Goal: Find contact information: Find contact information

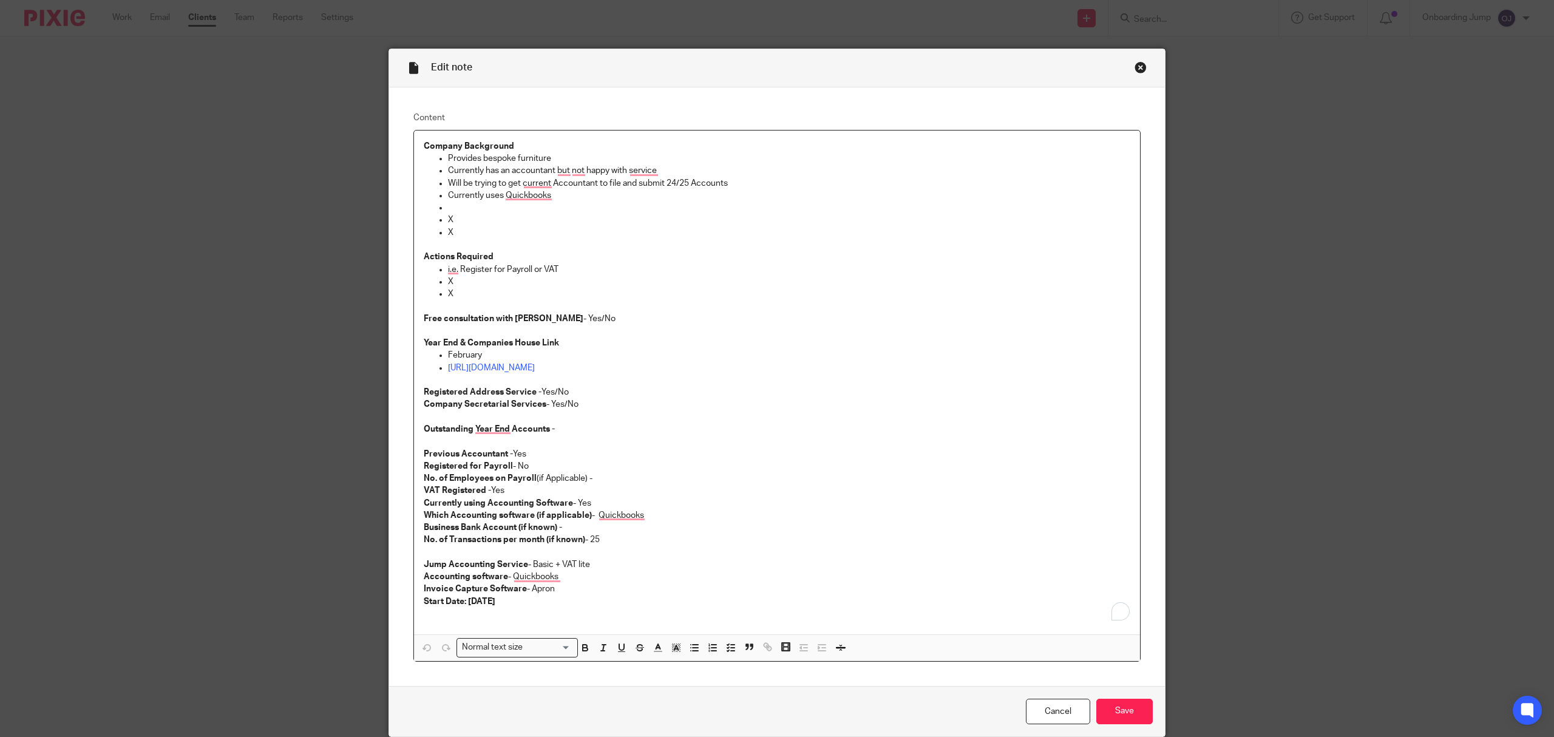
scroll to position [52, 0]
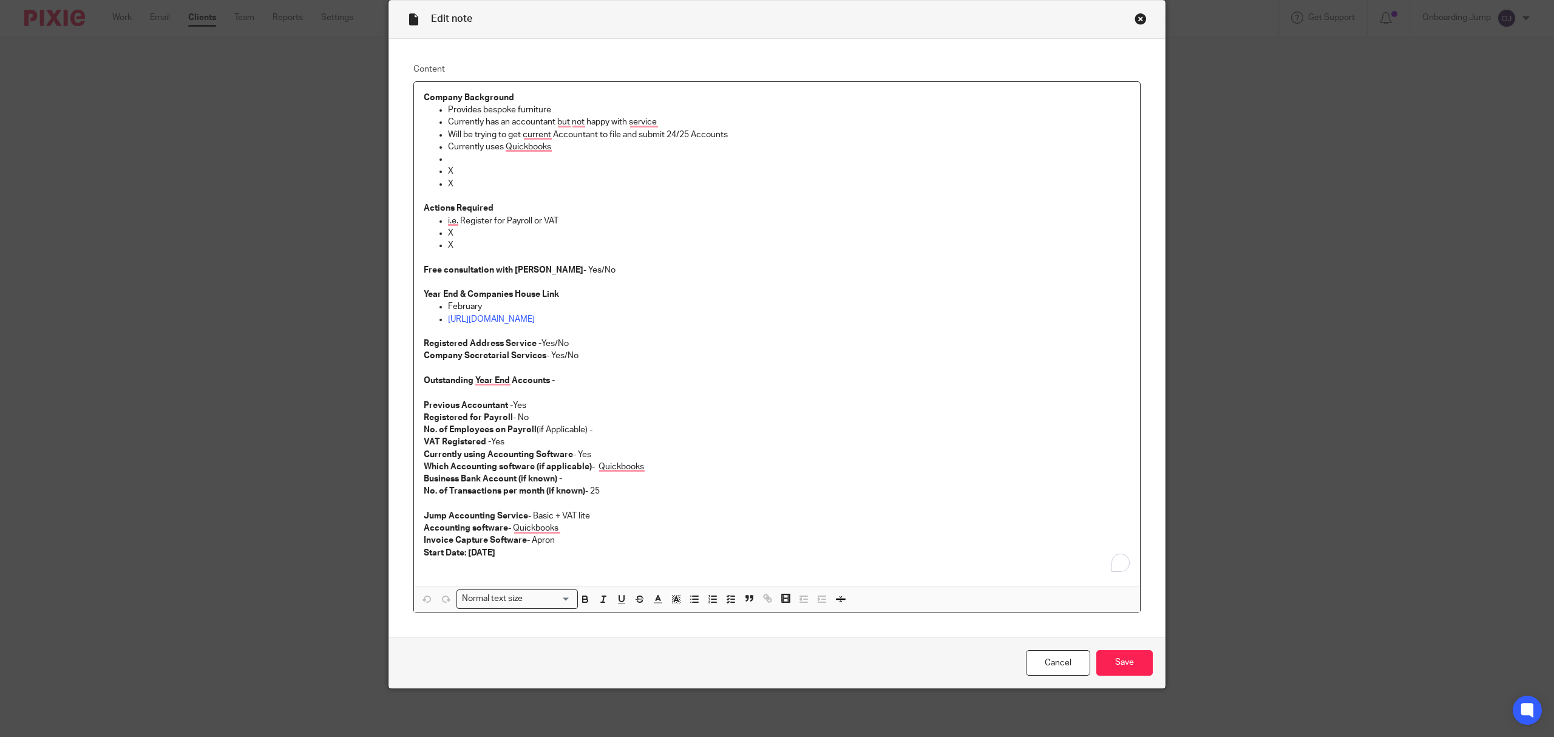
click at [1137, 17] on div "Close this dialog window" at bounding box center [1141, 19] width 12 height 12
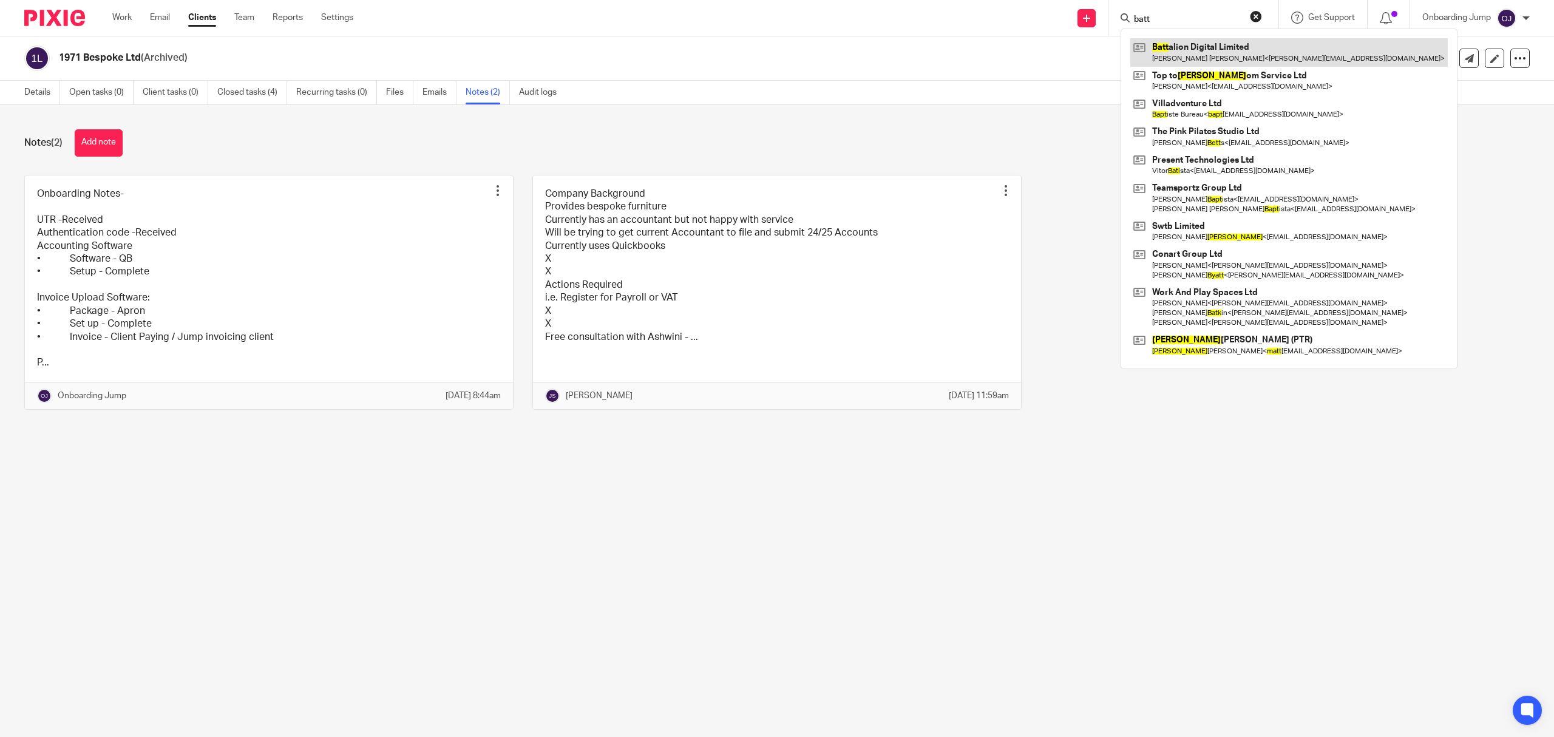
type input "batt"
click at [1210, 53] on link at bounding box center [1290, 52] width 318 height 28
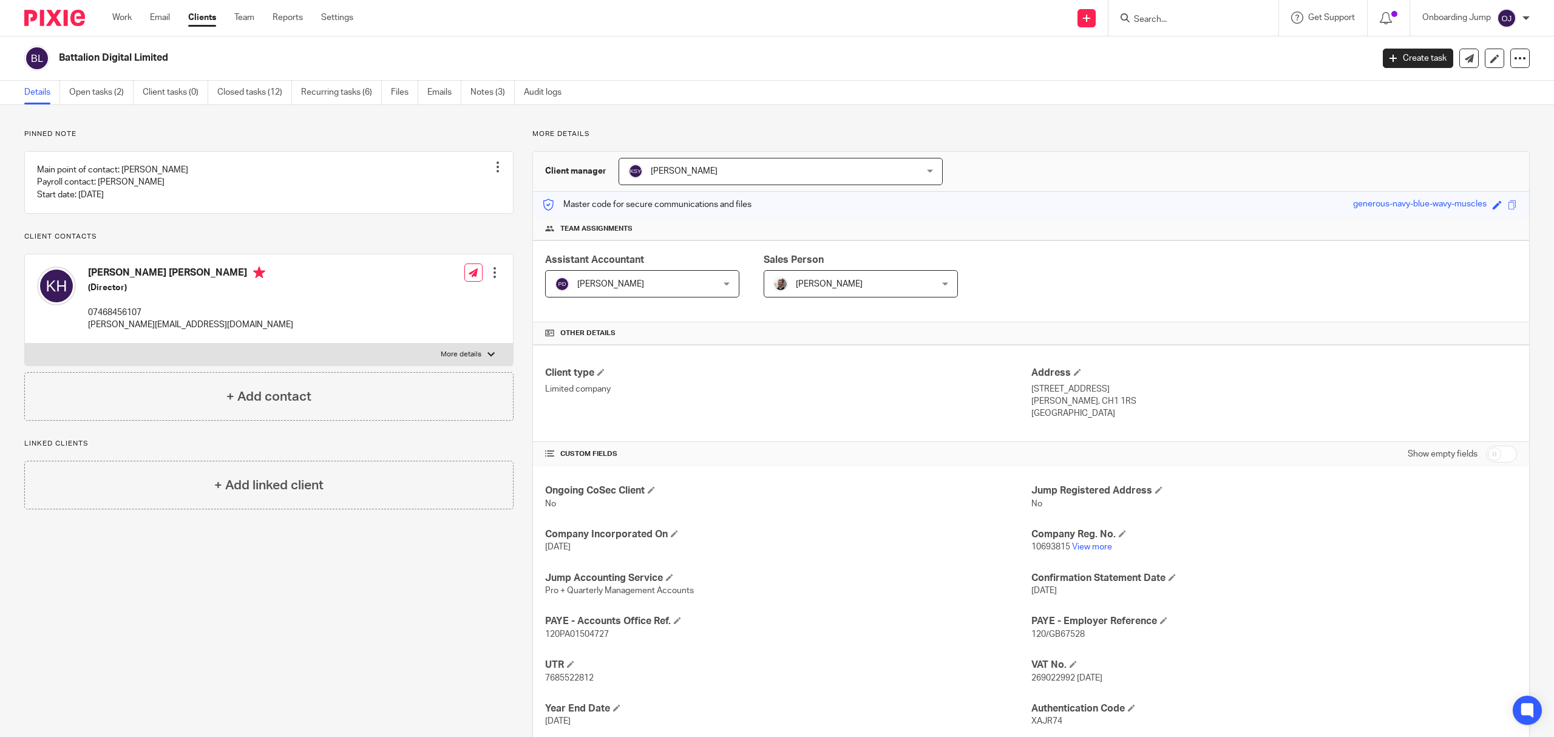
click at [1188, 18] on input "Search" at bounding box center [1187, 20] width 109 height 11
type input "852"
click at [1246, 51] on link at bounding box center [1233, 52] width 205 height 28
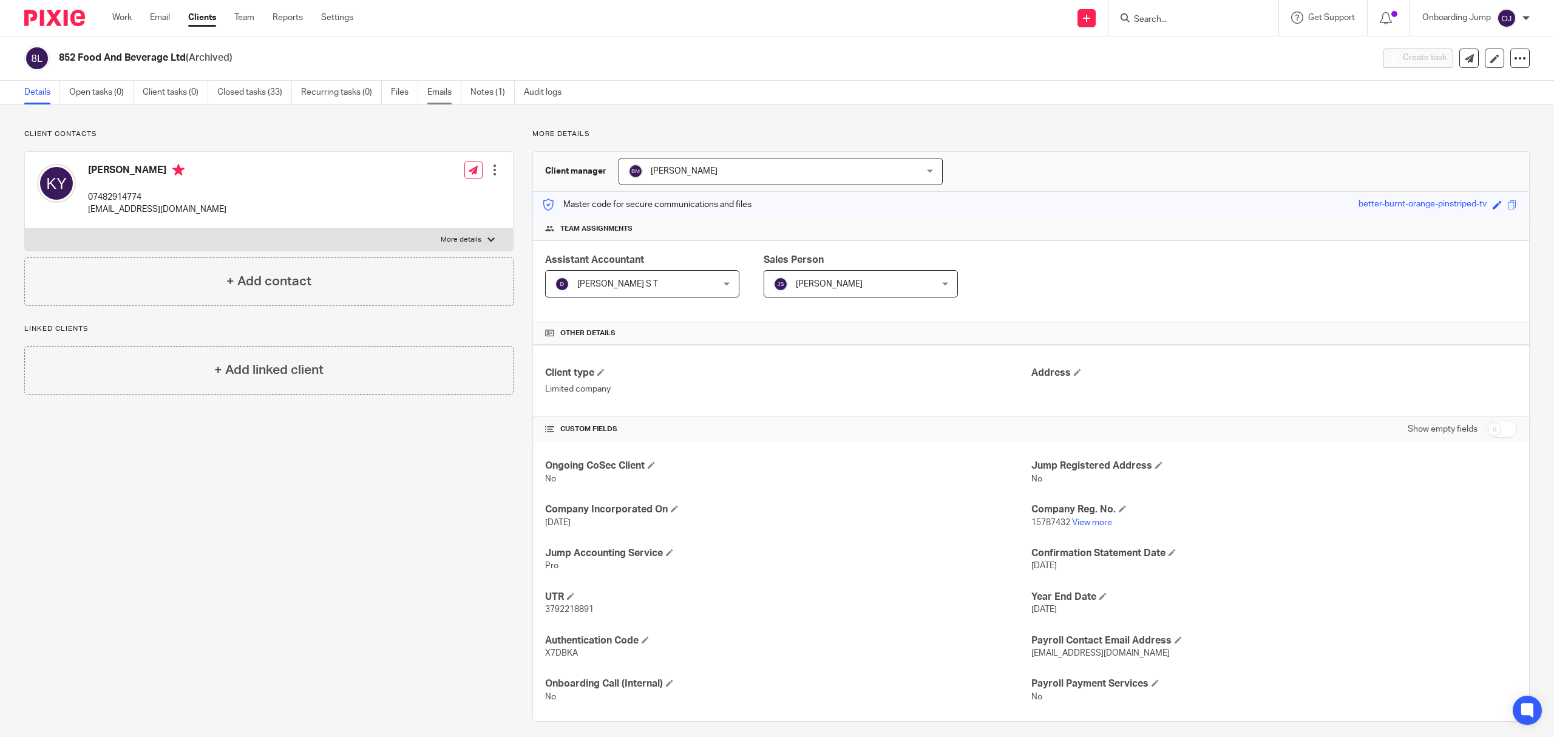
click at [451, 98] on link "Emails" at bounding box center [444, 93] width 34 height 24
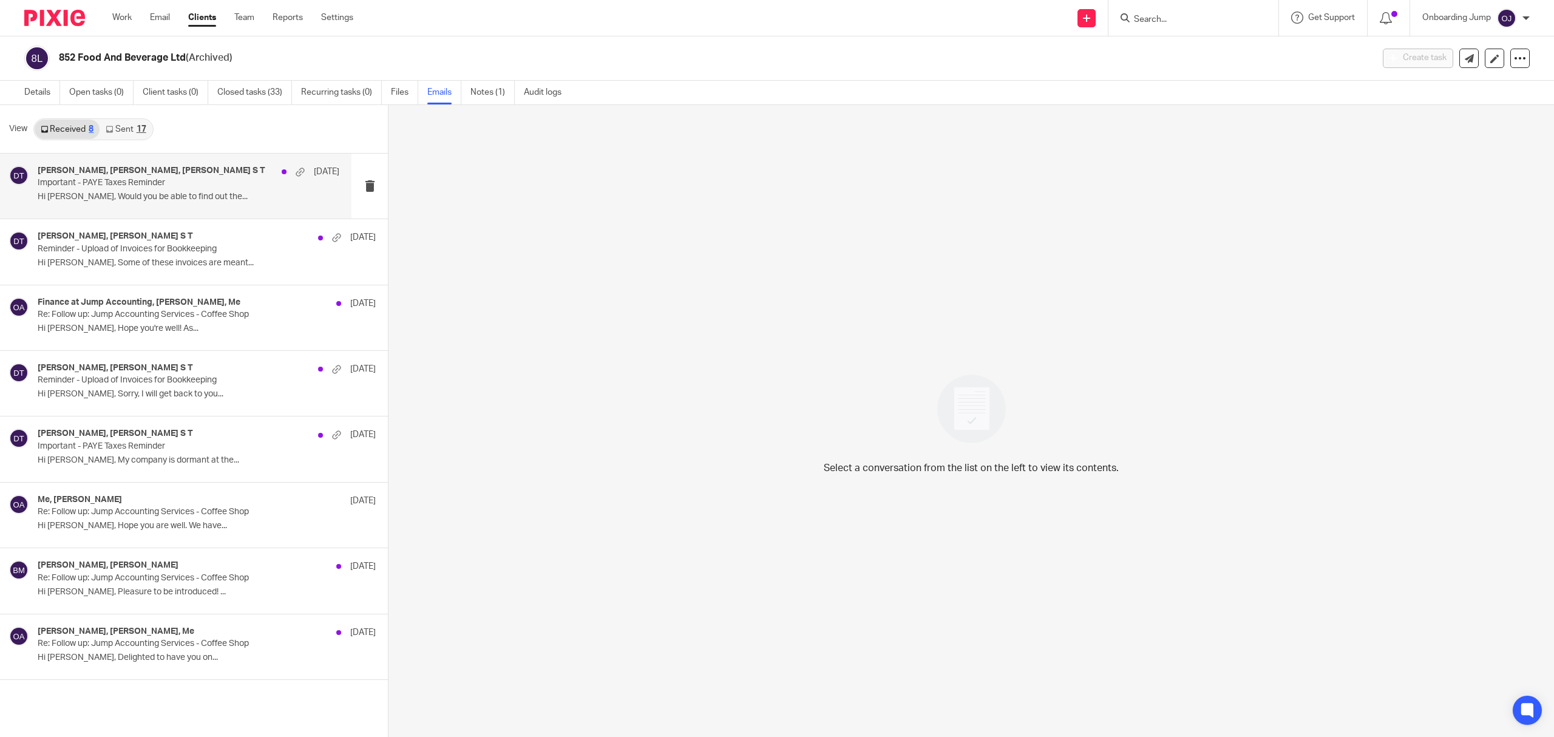
click at [170, 197] on p "Hi Dhivya, Would you be able to find out the..." at bounding box center [189, 197] width 302 height 10
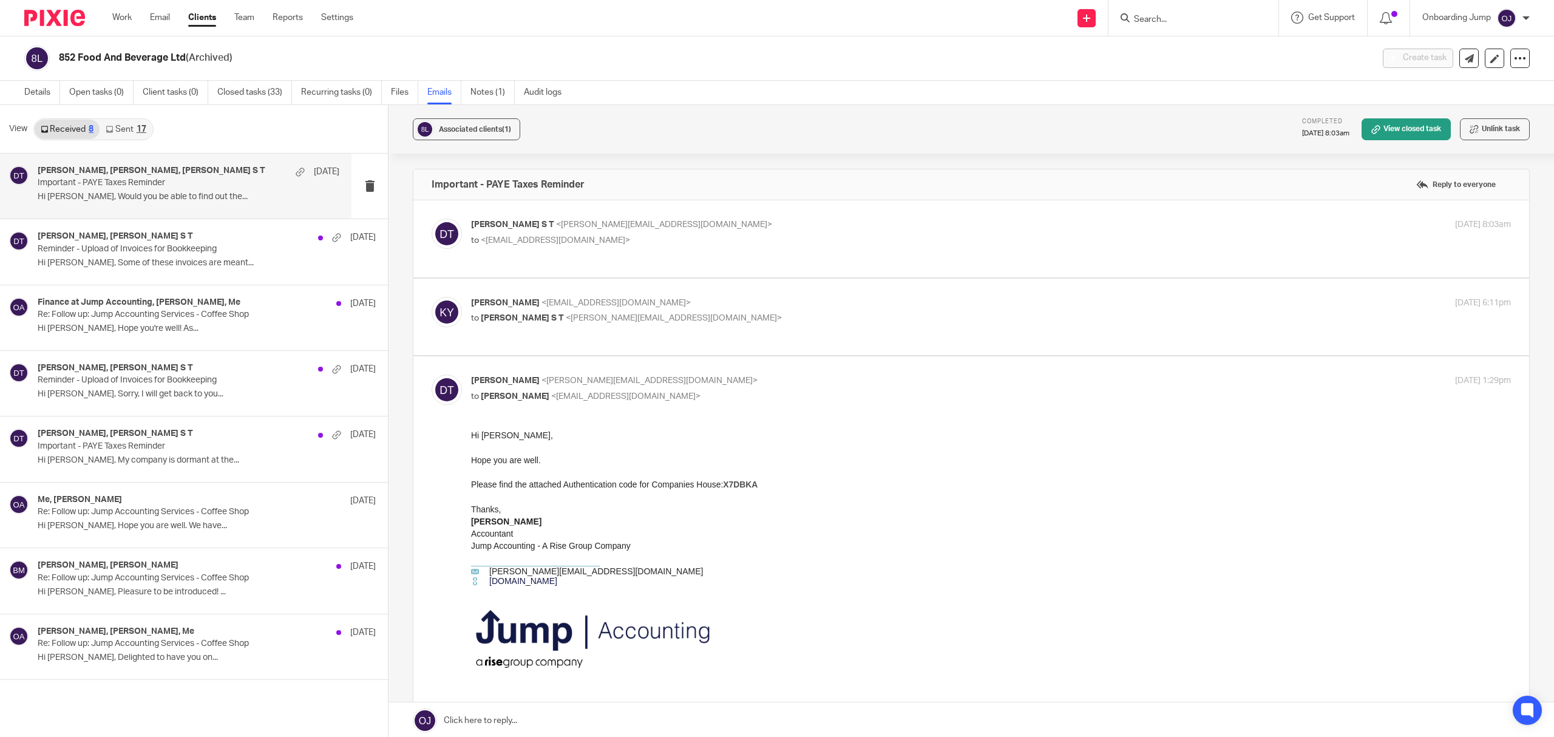
click at [754, 323] on p "to Dhivya S T <dhivya@jumpaccounting.co.uk>" at bounding box center [817, 318] width 693 height 13
checkbox input "true"
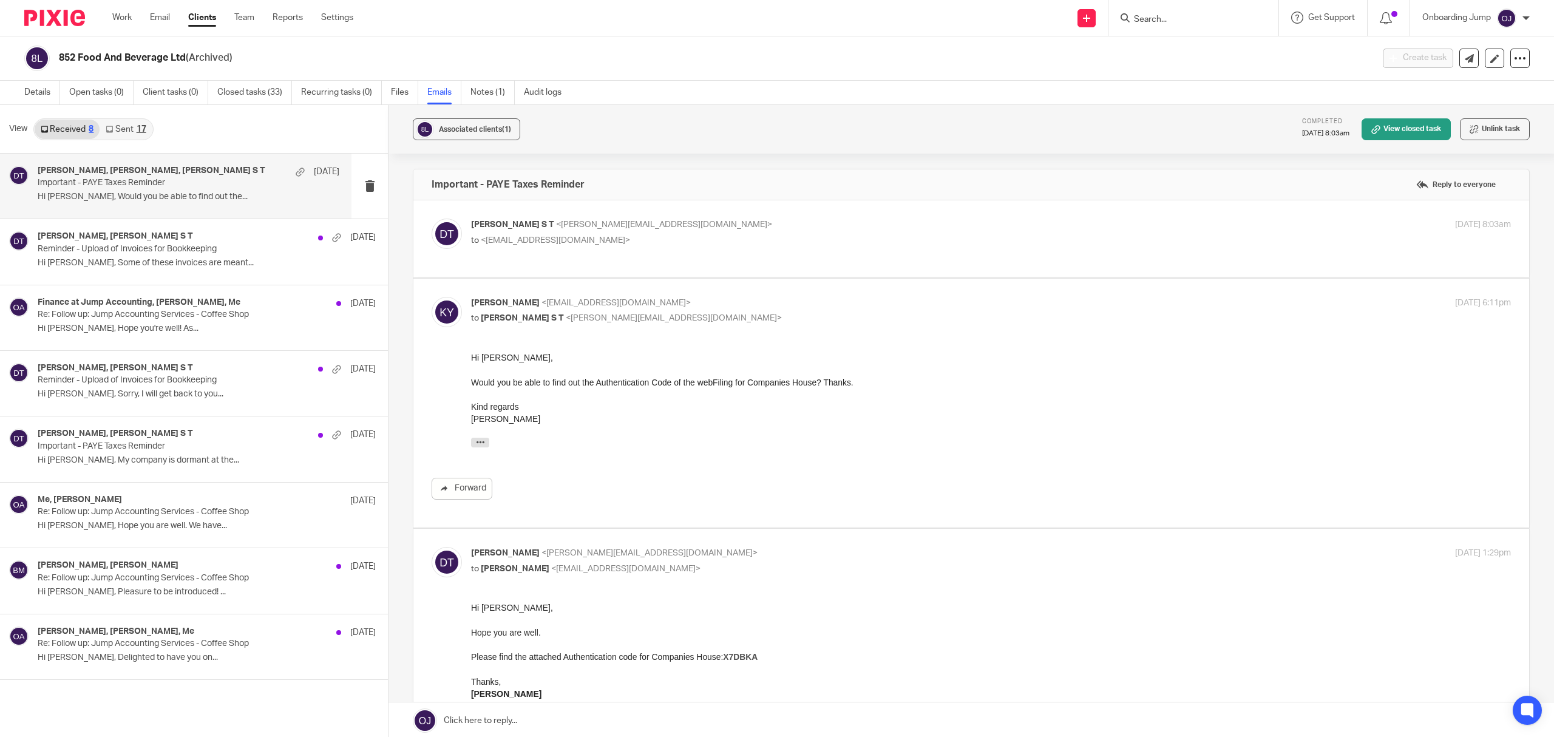
click at [1163, 11] on form at bounding box center [1197, 17] width 129 height 15
click at [1145, 19] on input "Search" at bounding box center [1187, 20] width 109 height 11
paste input "Angel & Rocket Limited"
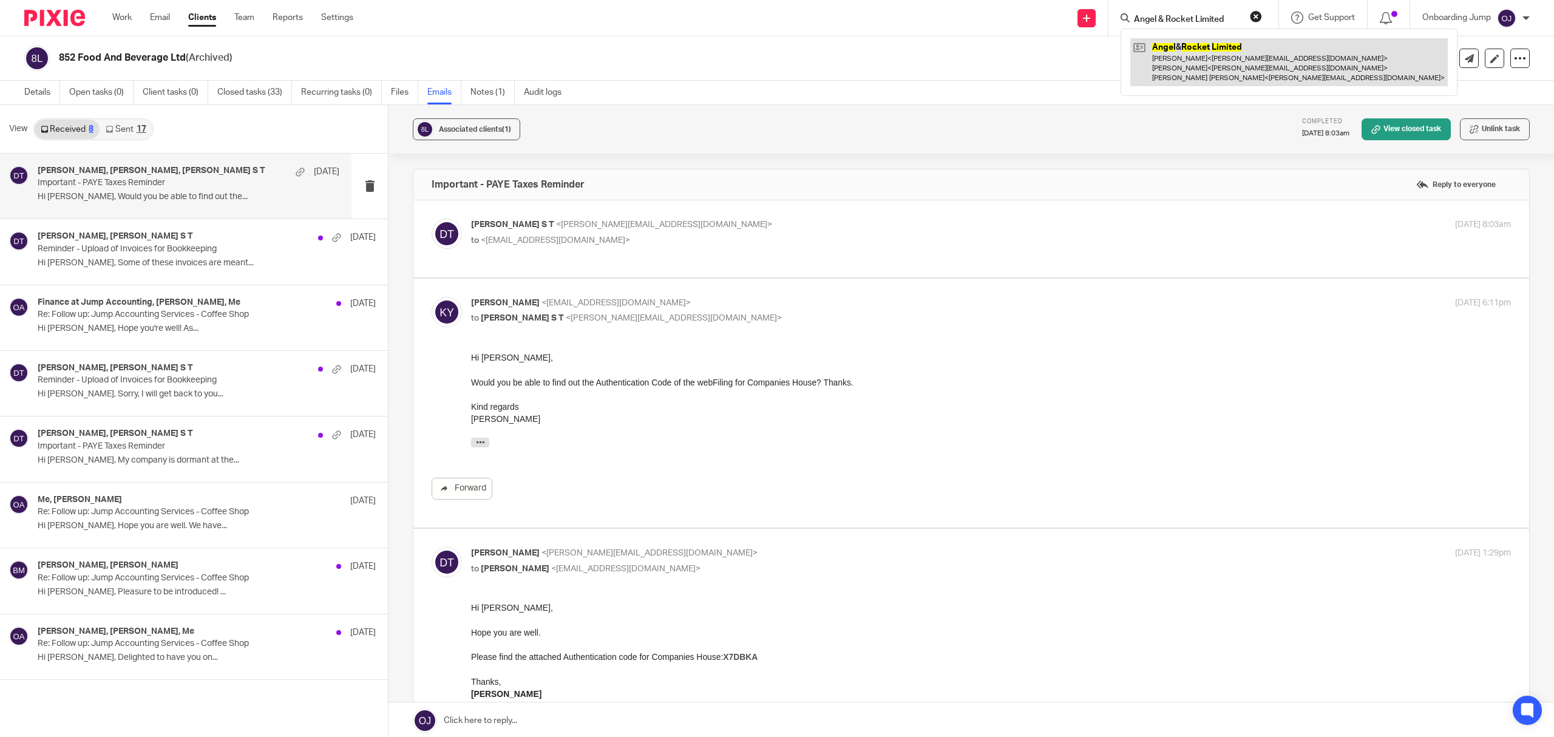
type input "Angel & Rocket Limited"
click at [1186, 52] on link at bounding box center [1290, 62] width 318 height 48
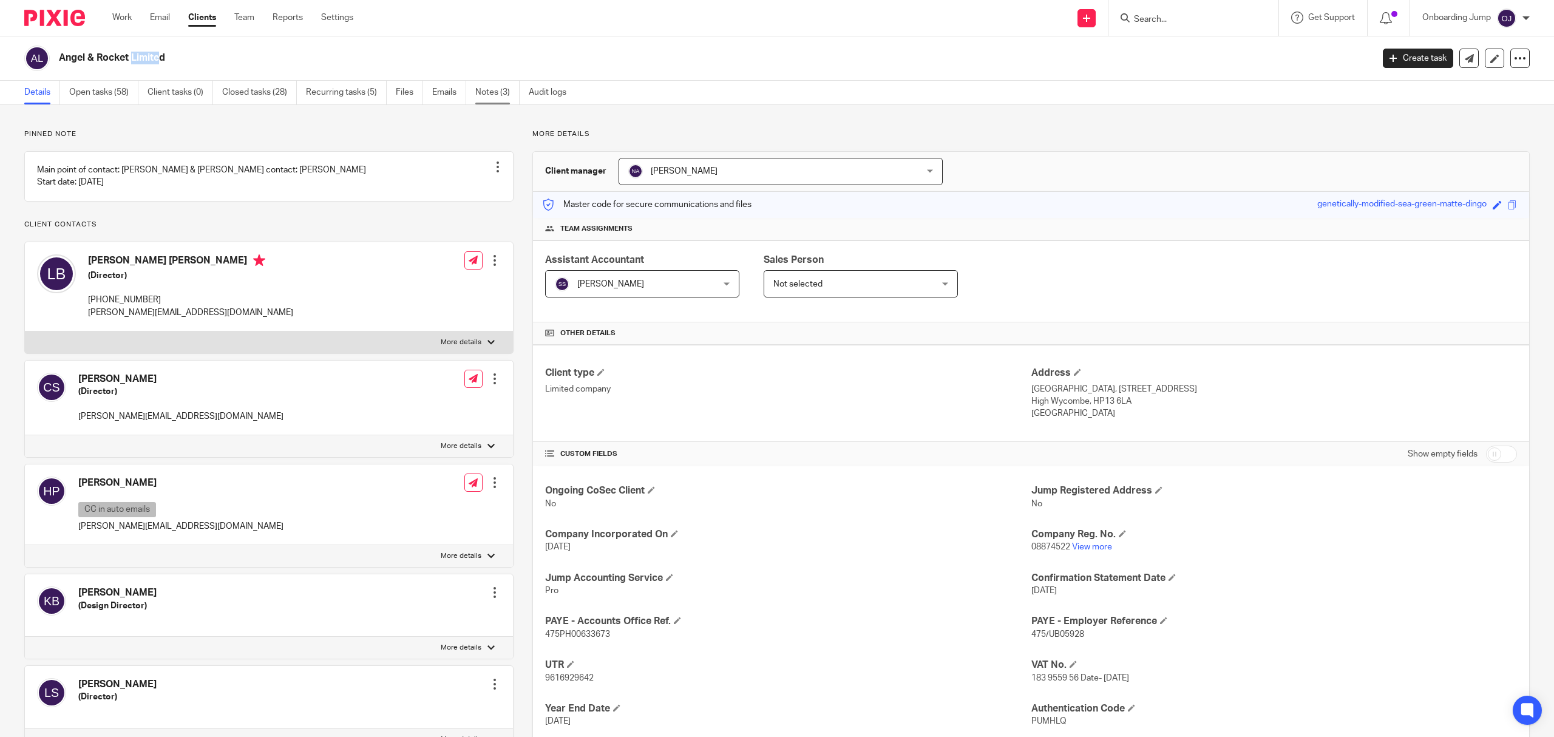
drag, startPoint x: 482, startPoint y: 91, endPoint x: 491, endPoint y: 91, distance: 9.7
click at [482, 91] on link "Notes (3)" at bounding box center [497, 93] width 44 height 24
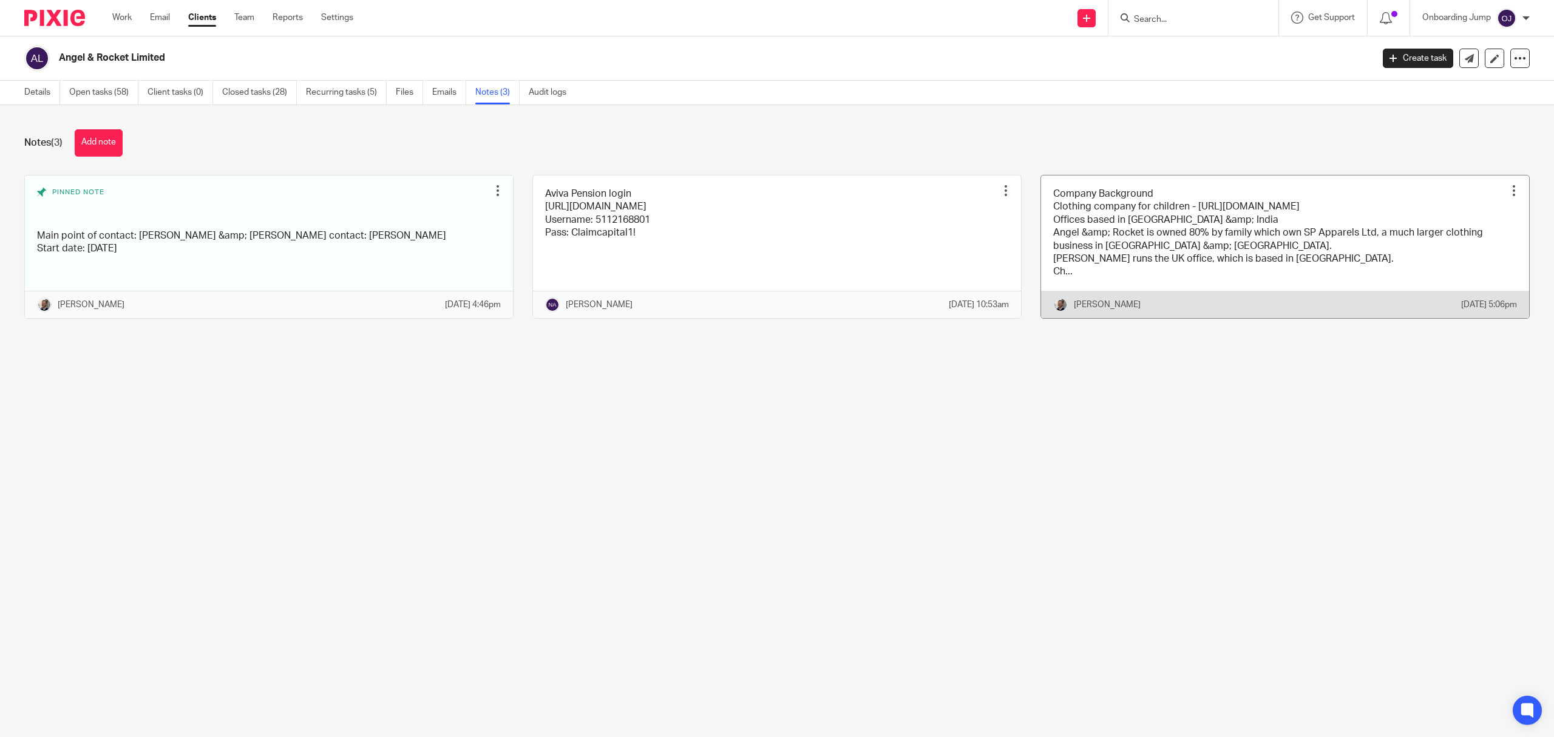
click at [1196, 267] on link at bounding box center [1285, 246] width 488 height 143
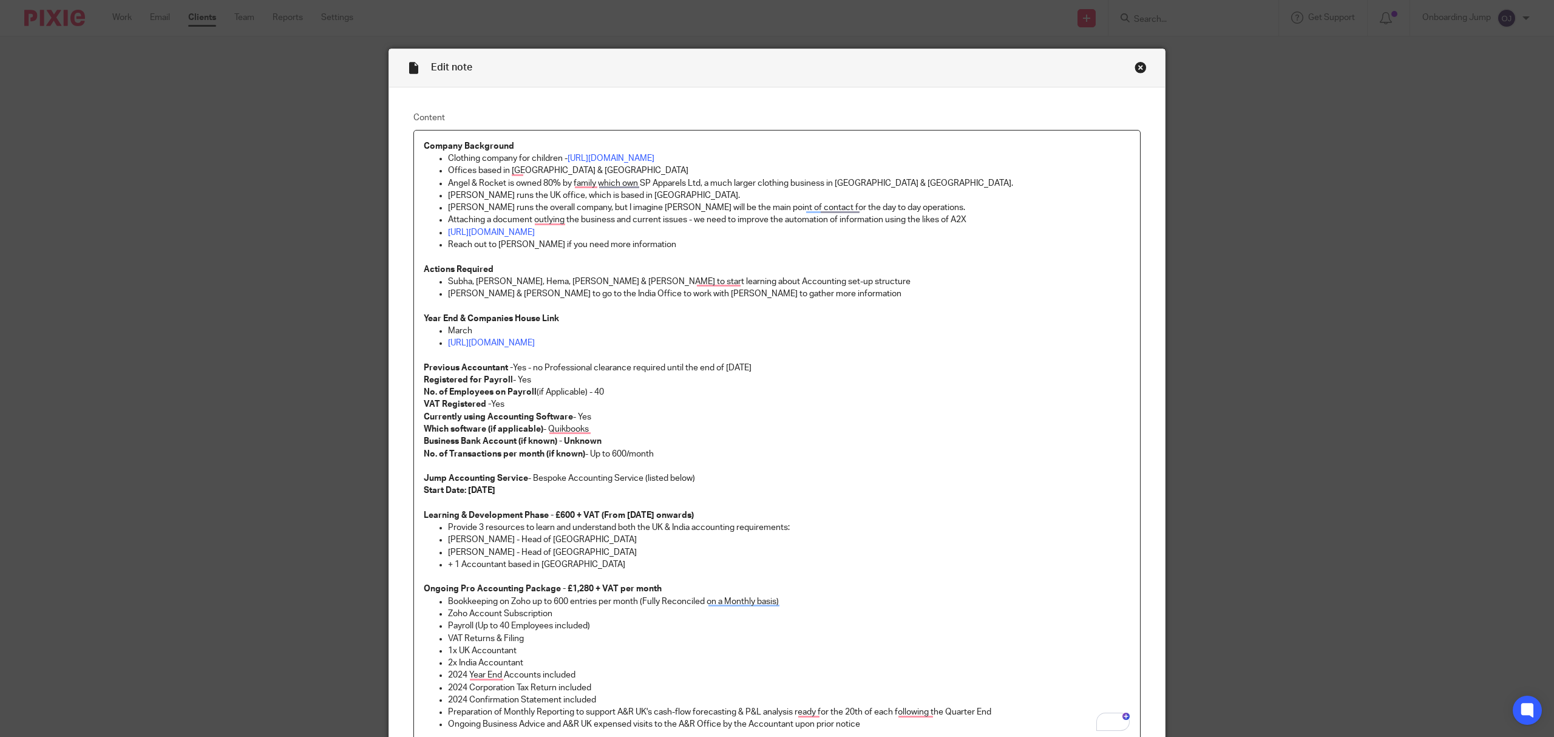
click at [1135, 73] on div "Close this dialog window" at bounding box center [1141, 67] width 12 height 12
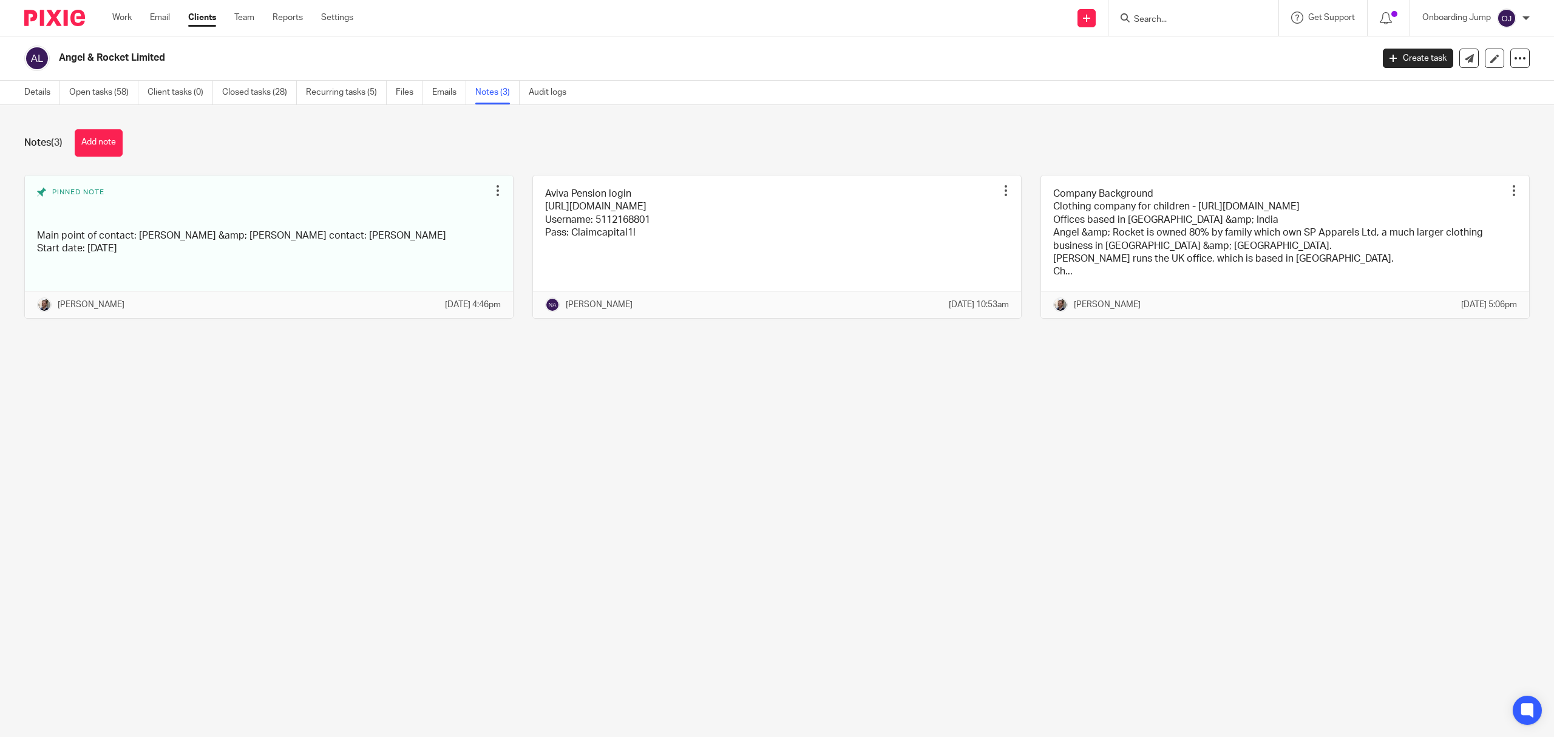
click at [1150, 22] on input "Search" at bounding box center [1187, 20] width 109 height 11
paste input "Spi Ventures Private Limited"
type input "Spi Ventures Private Limited"
click at [1179, 36] on div "Spi Ventures Private Limited" at bounding box center [1206, 48] width 170 height 38
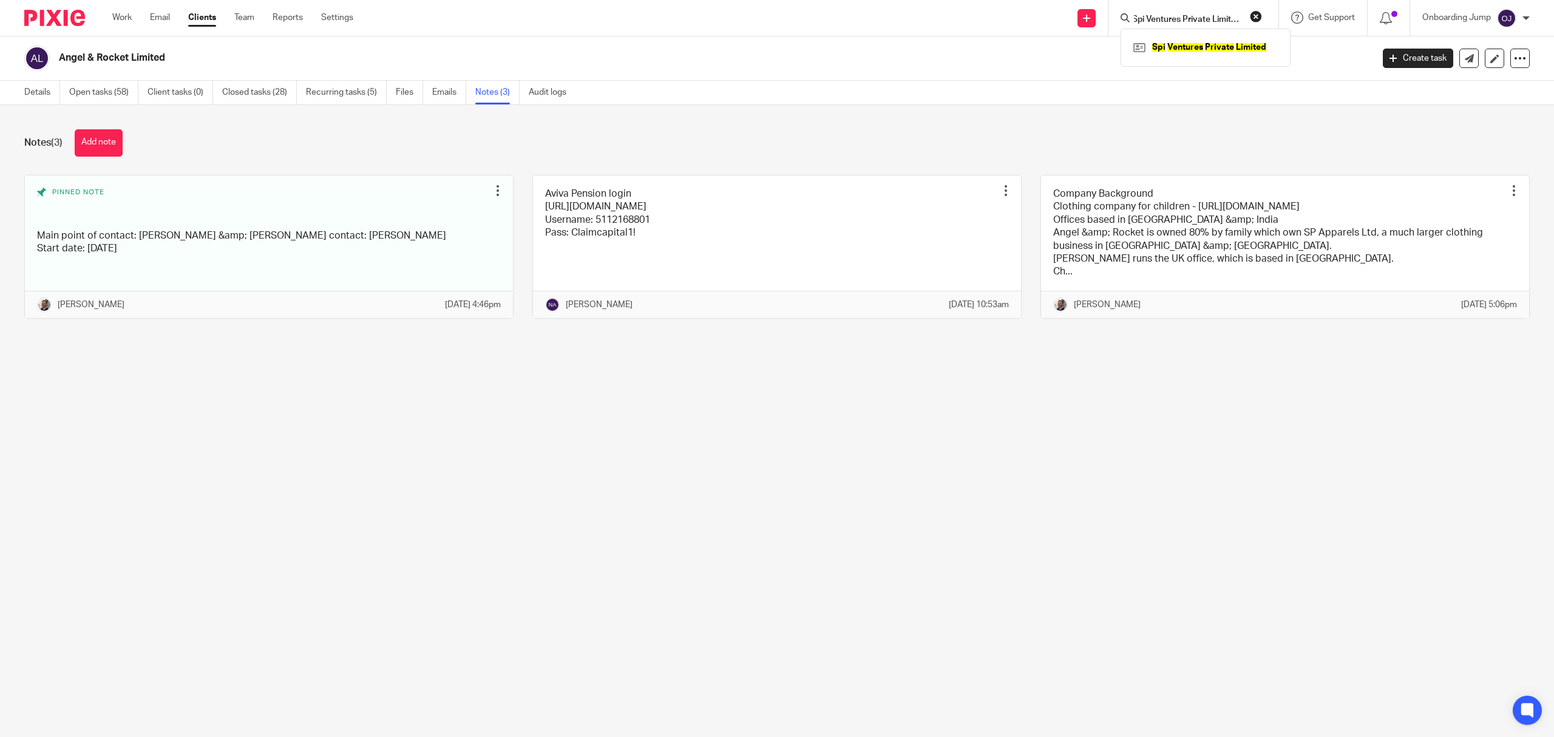
scroll to position [0, 0]
click at [1179, 44] on link at bounding box center [1206, 47] width 151 height 18
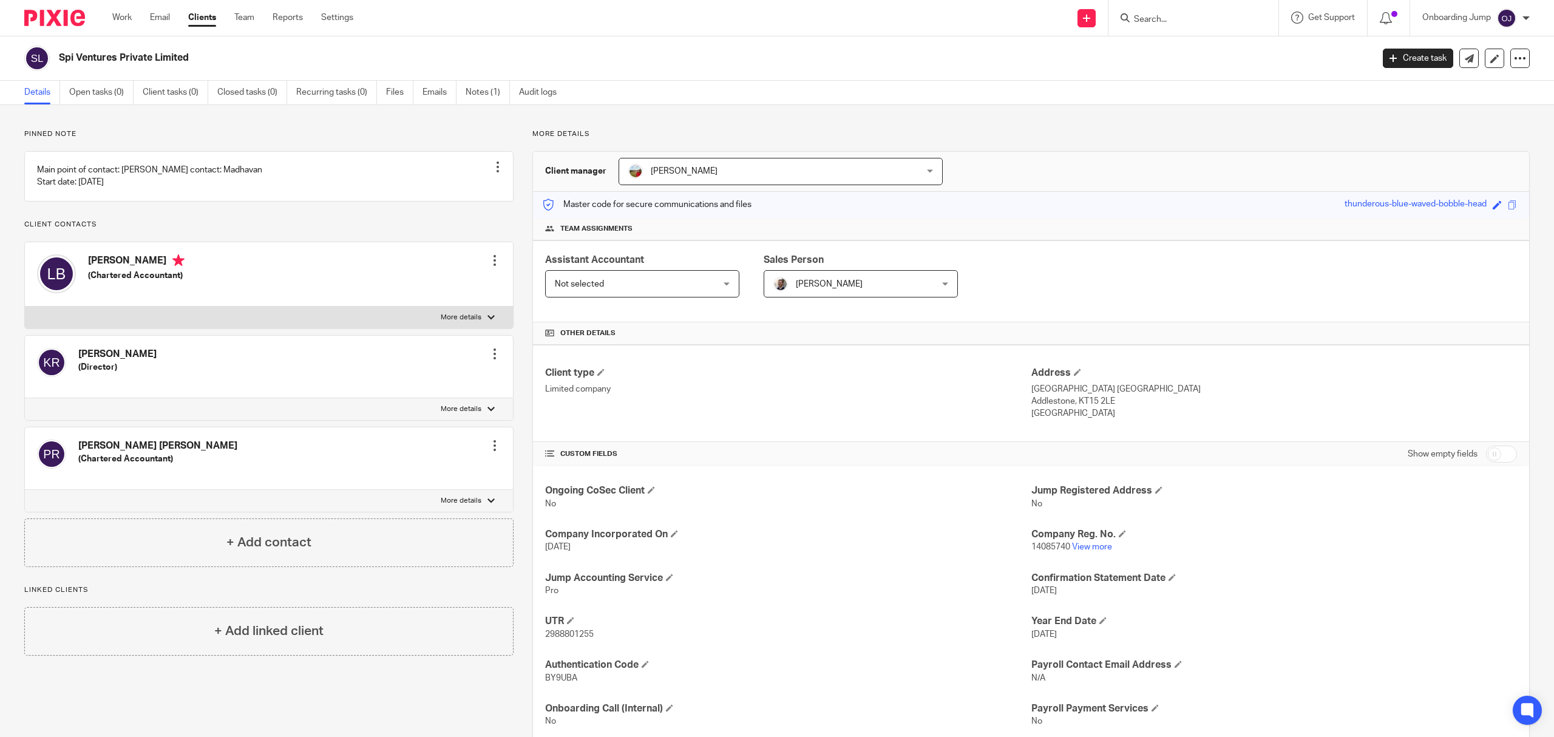
click at [1212, 8] on div at bounding box center [1194, 18] width 170 height 36
click at [1169, 18] on input "Search" at bounding box center [1187, 20] width 109 height 11
paste input "One On One Studio Ltd"
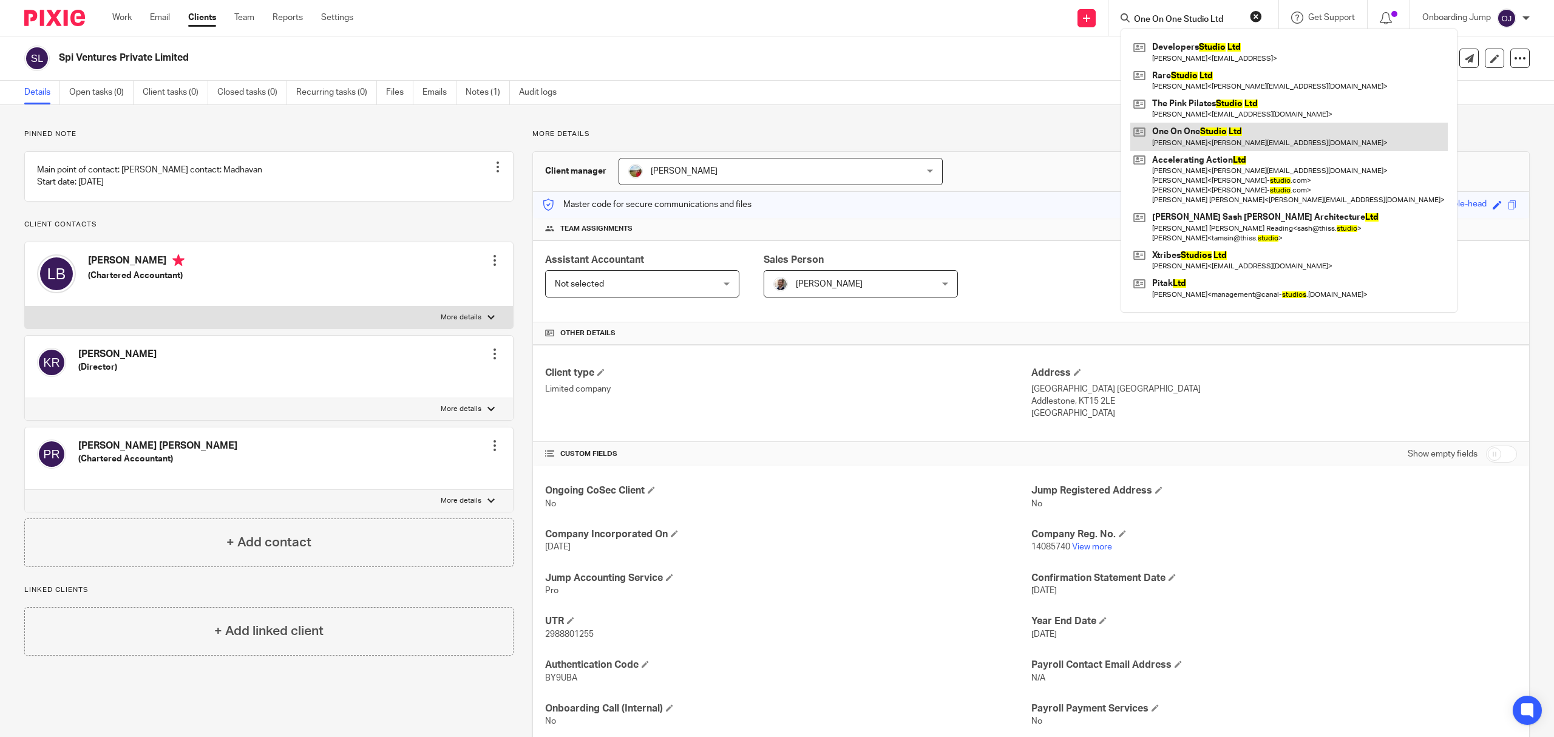
type input "One On One Studio Ltd"
click at [1212, 126] on link at bounding box center [1290, 137] width 318 height 28
click at [1234, 135] on link at bounding box center [1290, 137] width 318 height 28
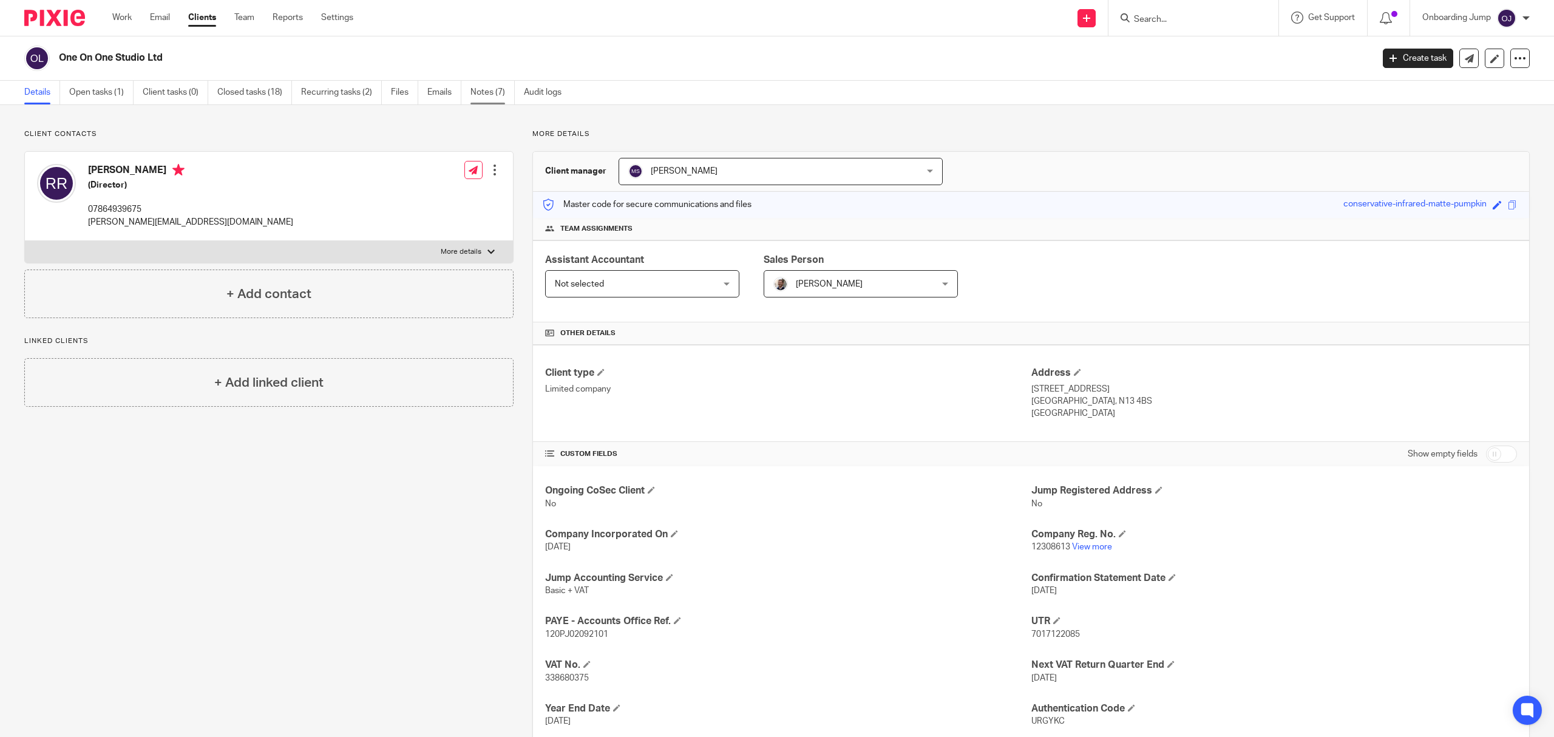
click at [486, 95] on link "Notes (7)" at bounding box center [493, 93] width 44 height 24
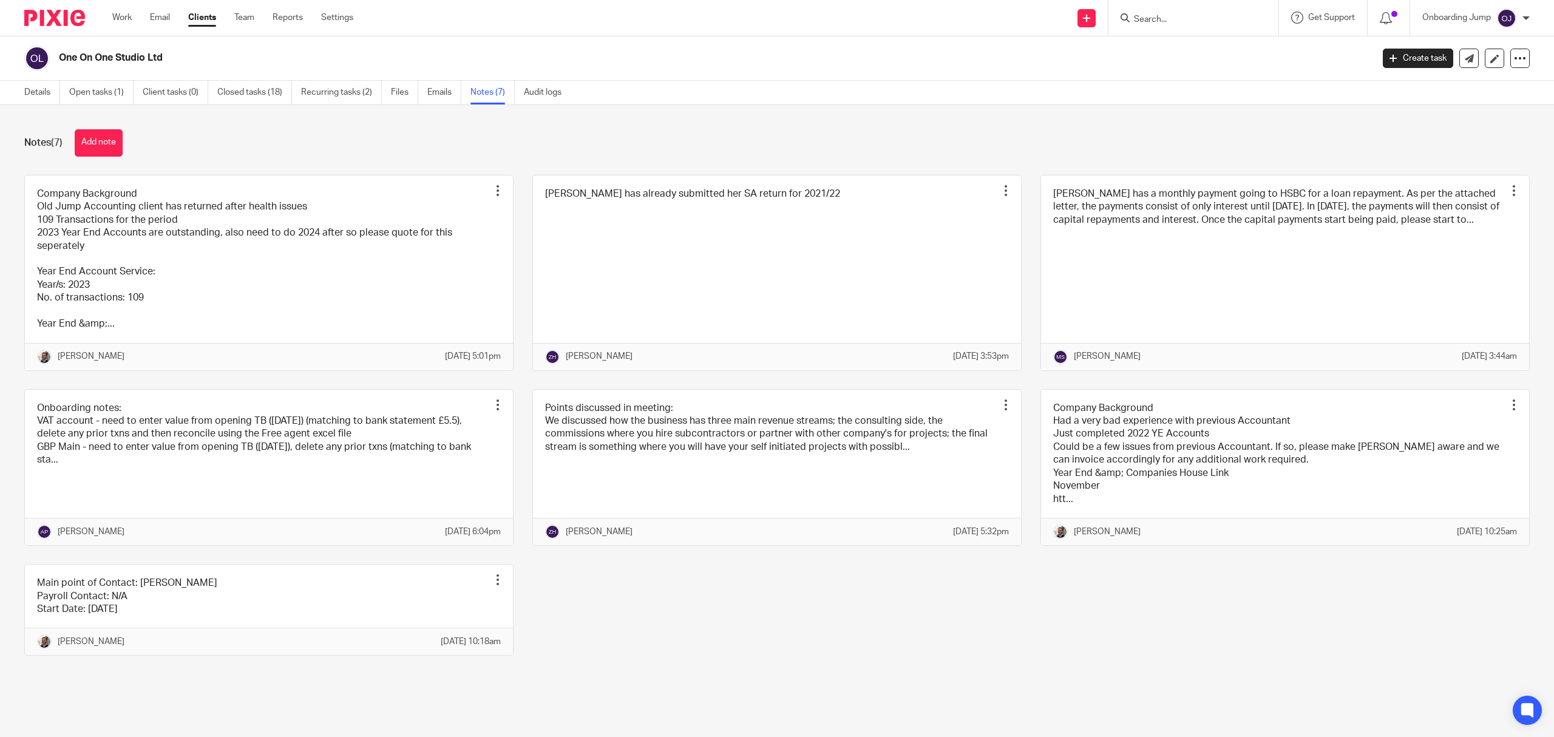
click at [1217, 22] on input "Search" at bounding box center [1187, 20] width 109 height 11
paste input "Lucid Computing Technologies Ltd"
type input "Lucid Computing Technologies Ltd"
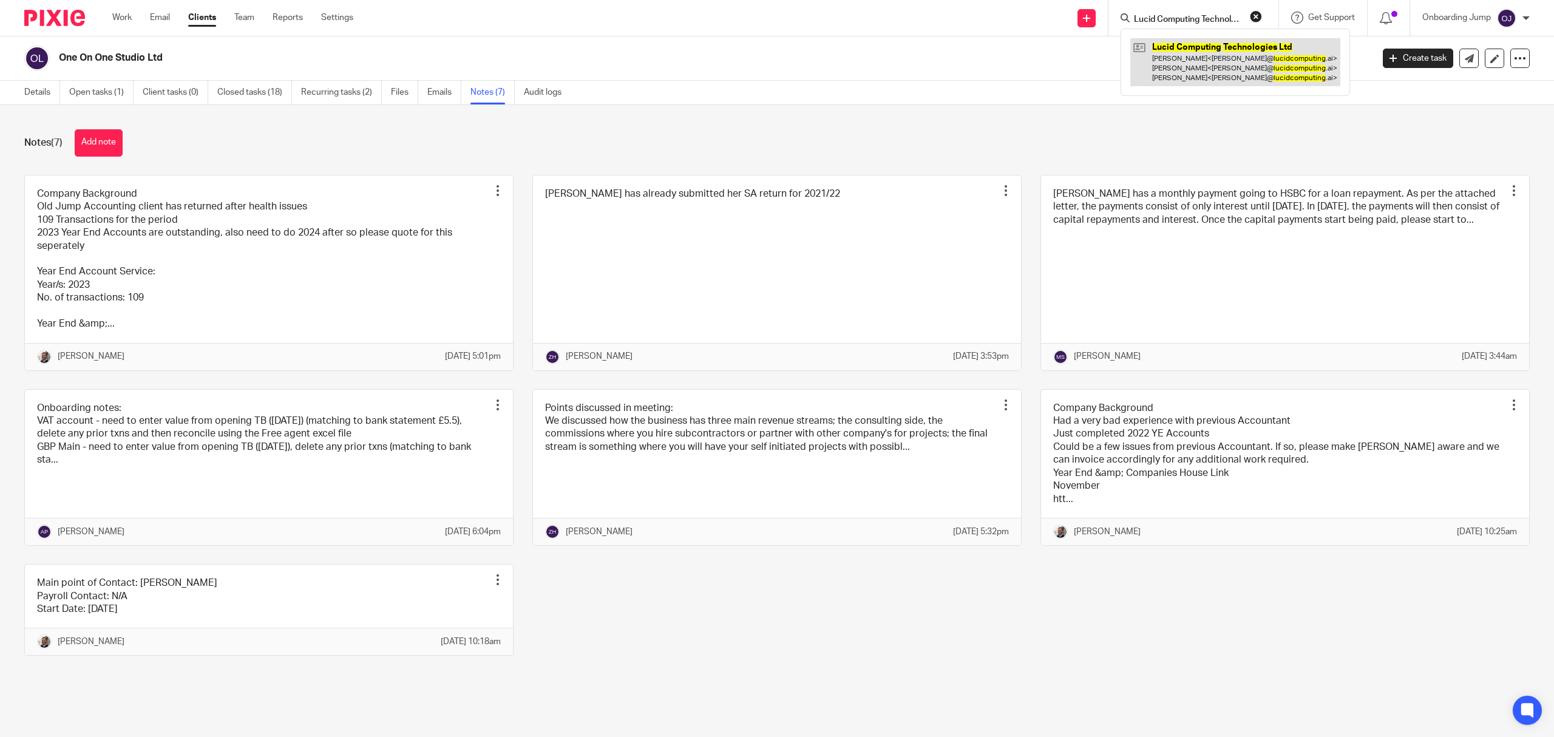
click at [1223, 52] on link at bounding box center [1236, 62] width 210 height 48
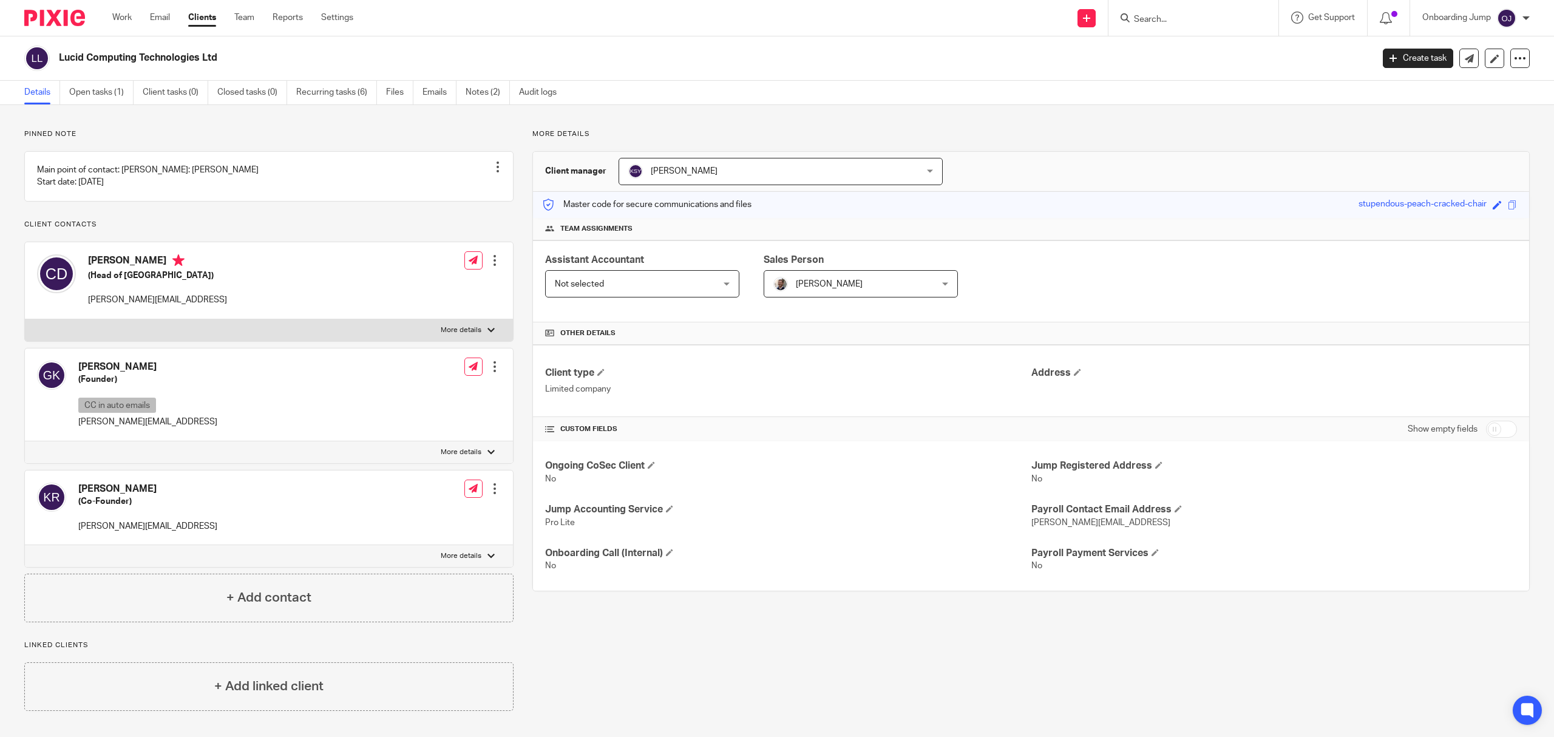
drag, startPoint x: 130, startPoint y: 46, endPoint x: 52, endPoint y: 62, distance: 79.9
click at [52, 62] on div "Lucid Computing Technologies Ltd" at bounding box center [694, 59] width 1341 height 26
click at [1166, 15] on input "Search" at bounding box center [1187, 20] width 109 height 11
paste input "Dream Story Ltd"
type input "Dream Story Ltd"
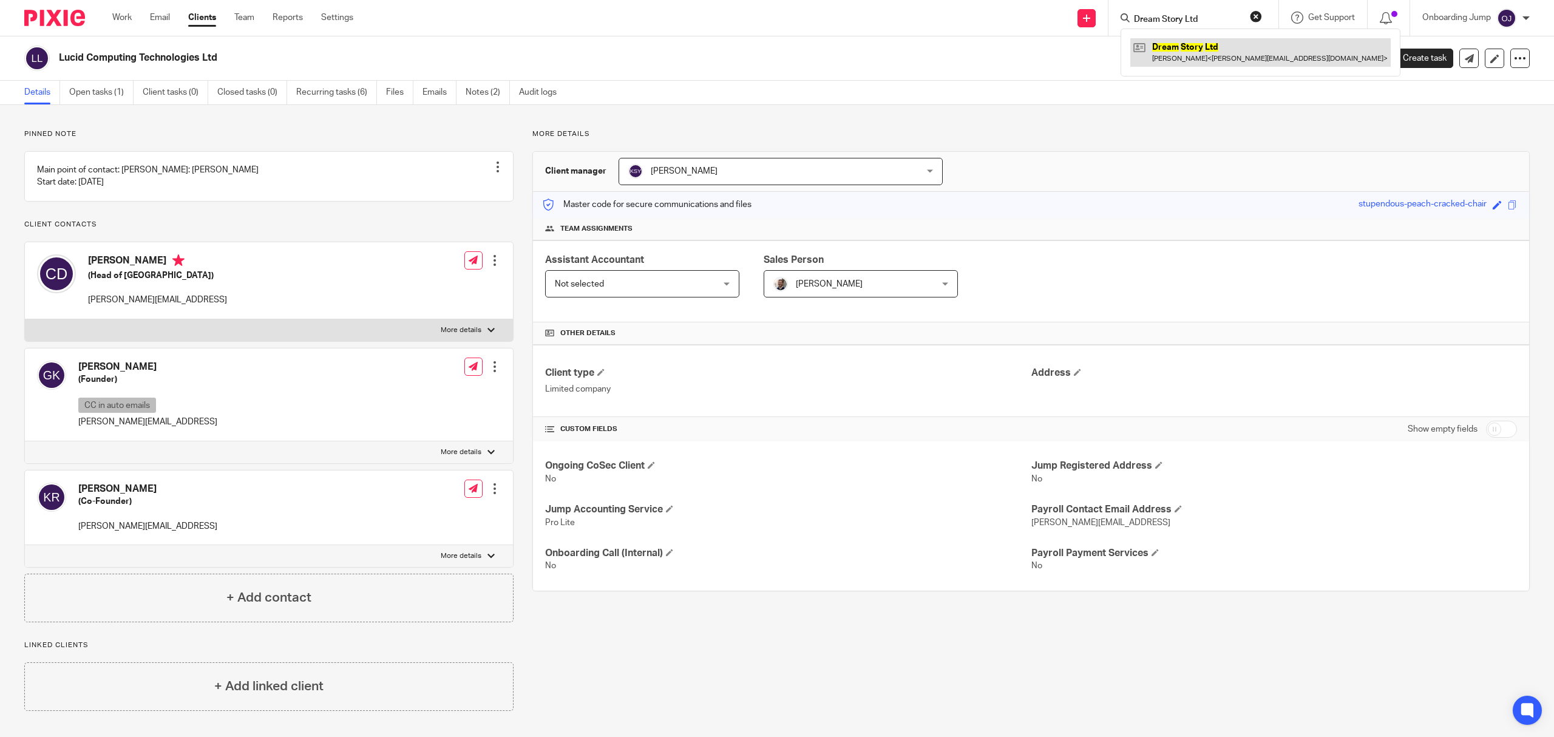
click at [1261, 63] on link at bounding box center [1261, 52] width 260 height 28
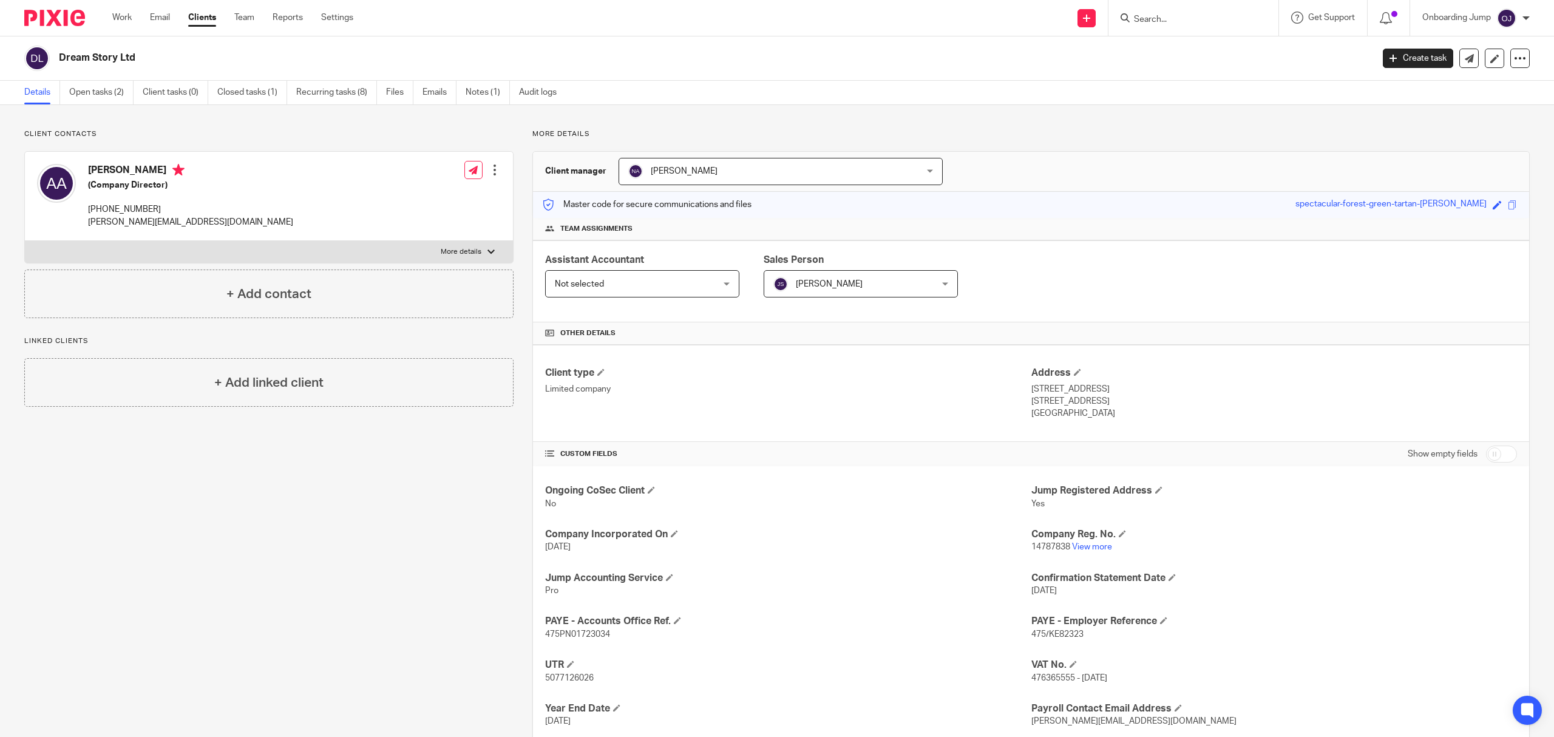
click at [1193, 21] on input "Search" at bounding box center [1187, 20] width 109 height 11
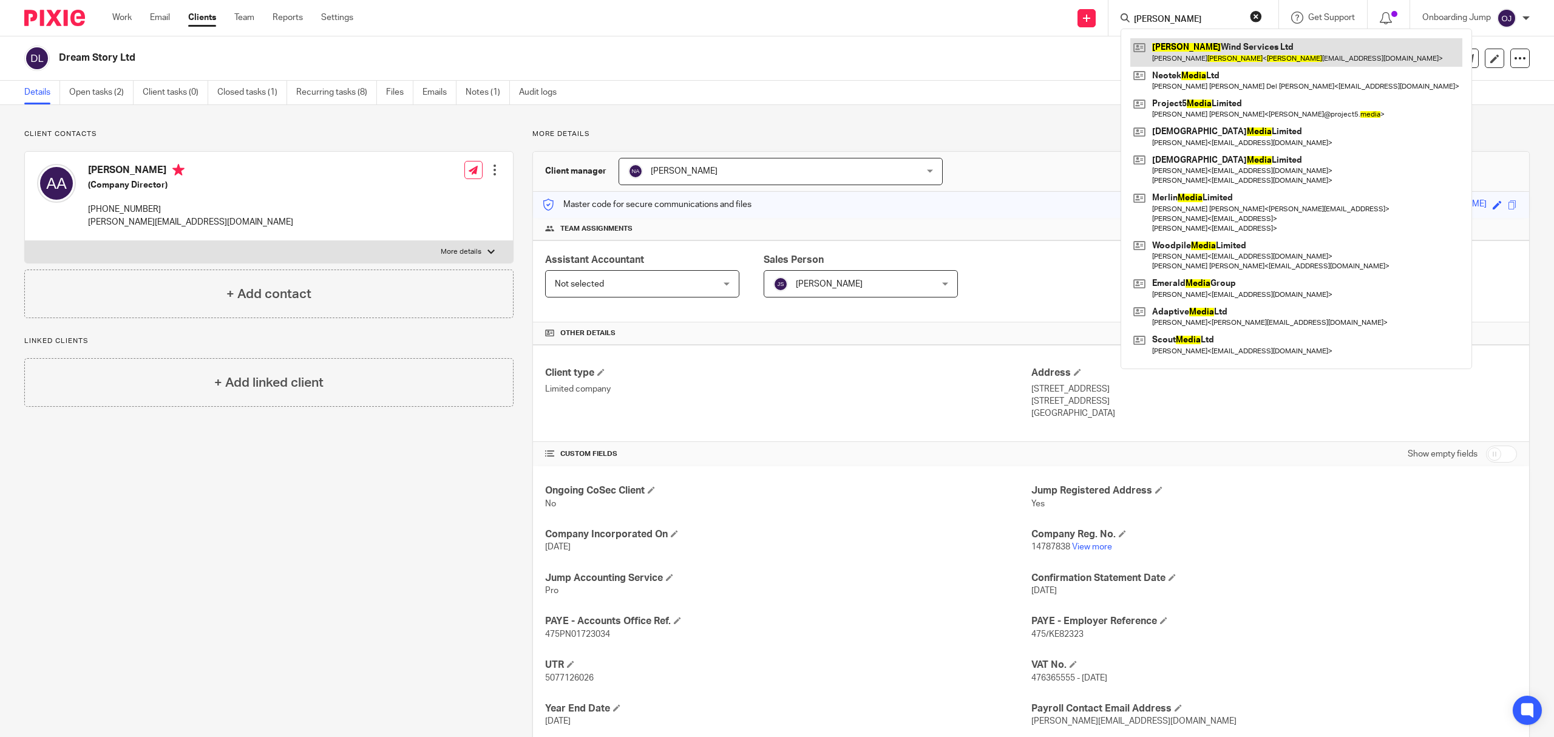
type input "mejia"
click at [1217, 54] on link at bounding box center [1297, 52] width 332 height 28
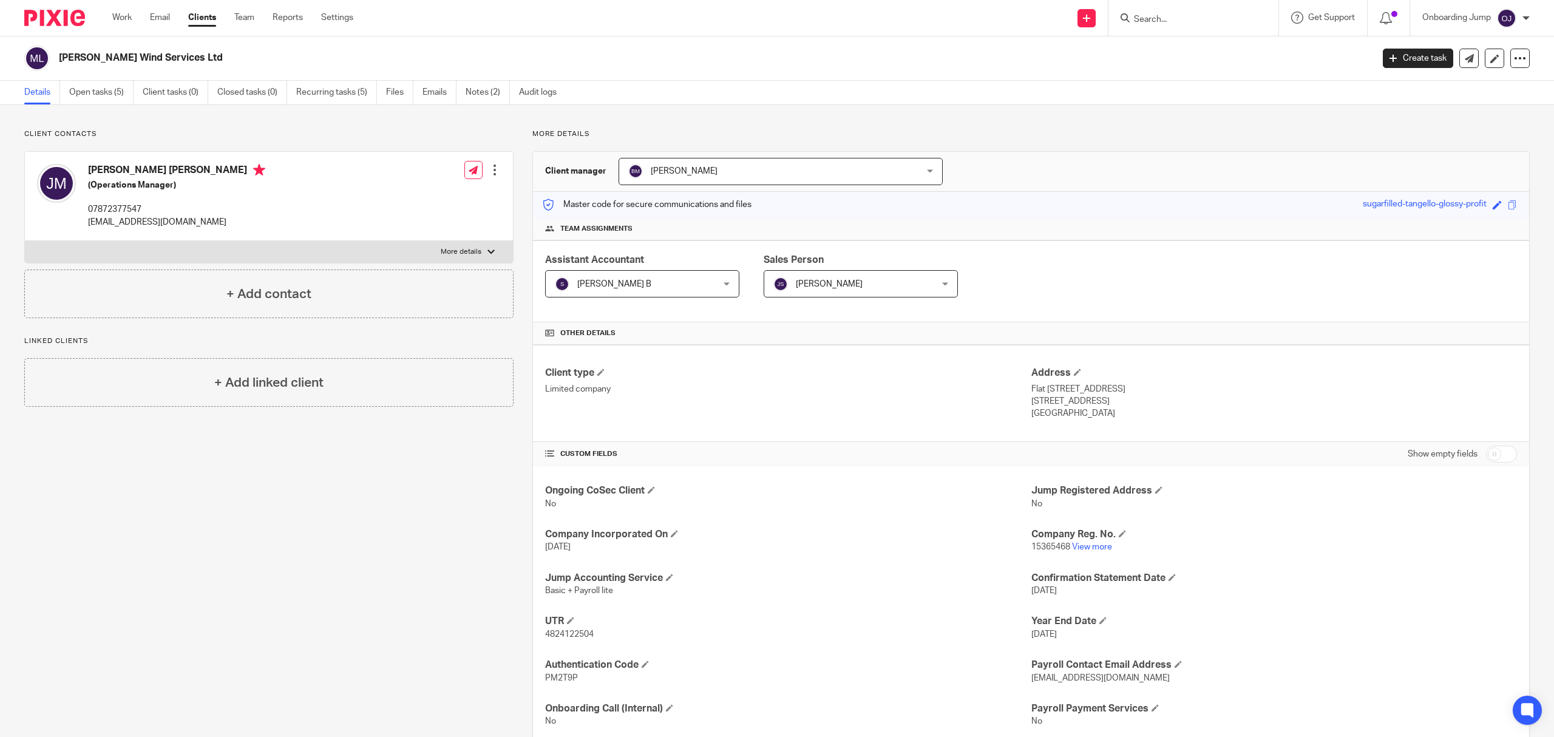
click at [1227, 12] on form at bounding box center [1197, 17] width 129 height 15
click at [1179, 20] on input "Search" at bounding box center [1187, 20] width 109 height 11
paste input "JHJ Advisory Ltd"
type input "J"
paste input "JHJ Advisory Ltd"
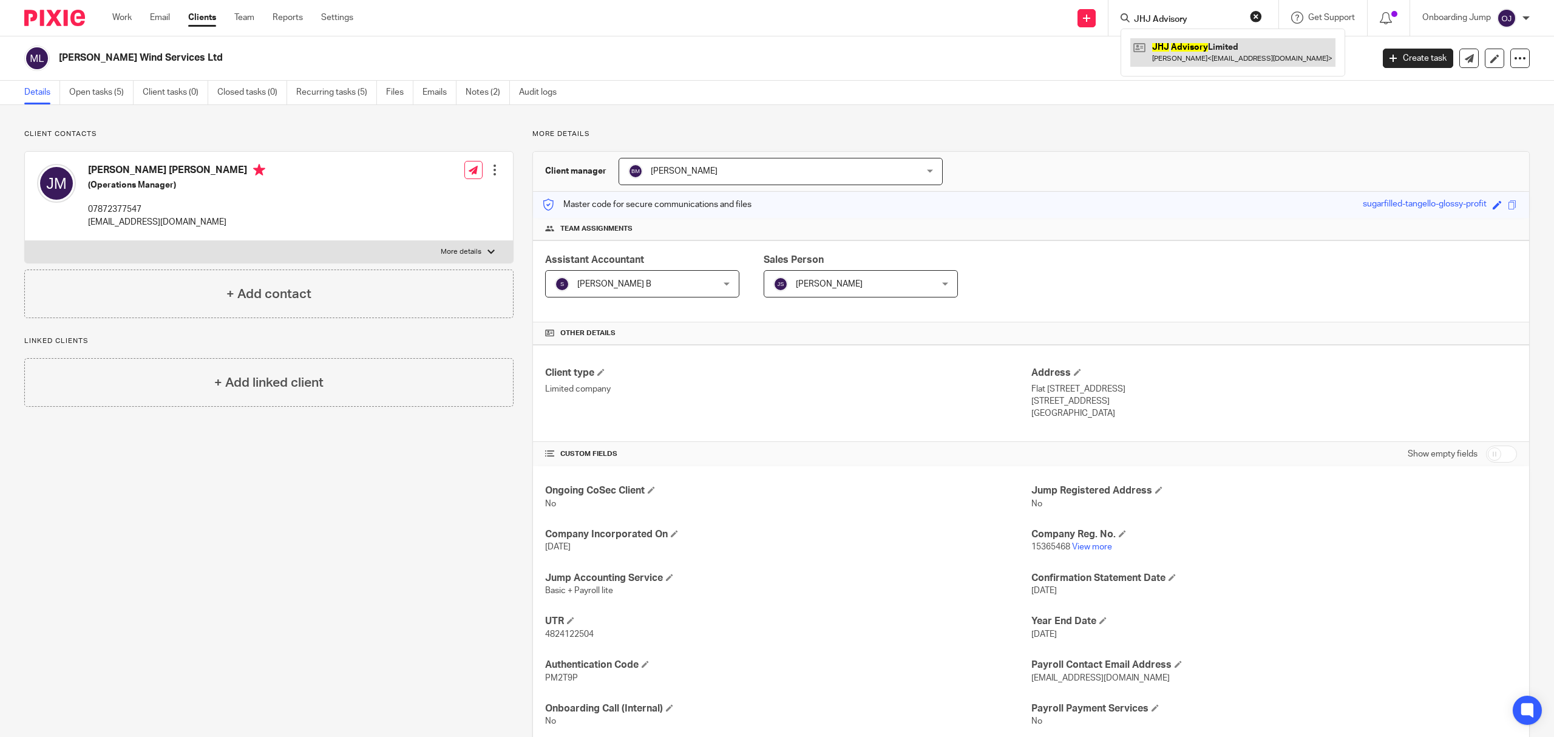
type input "JHJ Advisory"
click at [1228, 61] on link at bounding box center [1233, 52] width 205 height 28
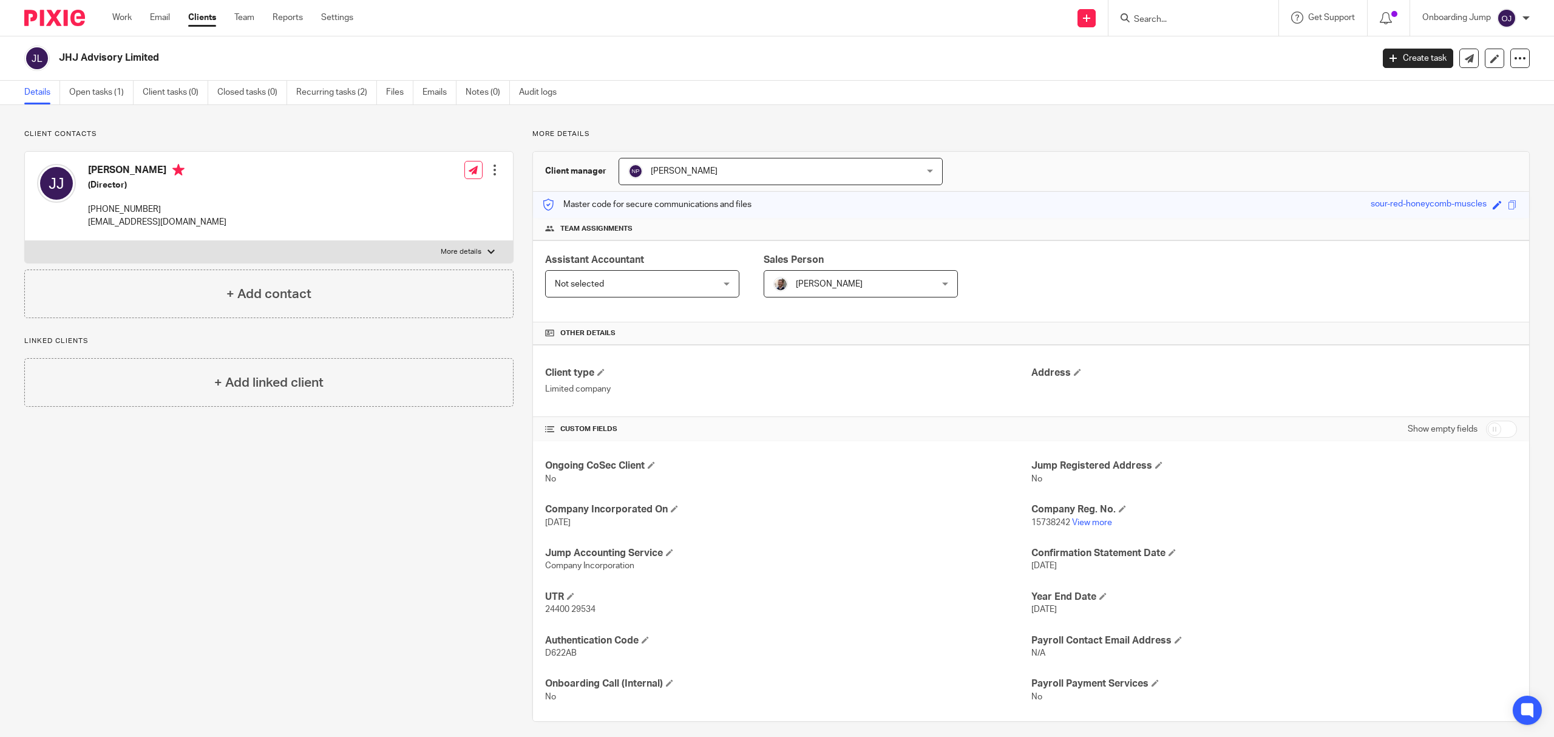
click at [1183, 13] on form at bounding box center [1197, 17] width 129 height 15
click at [1166, 16] on input "Search" at bounding box center [1187, 20] width 109 height 11
paste input "Tech1 Million Limited"
type input "Tech1 Million Limited"
click at [1230, 61] on link at bounding box center [1261, 57] width 260 height 38
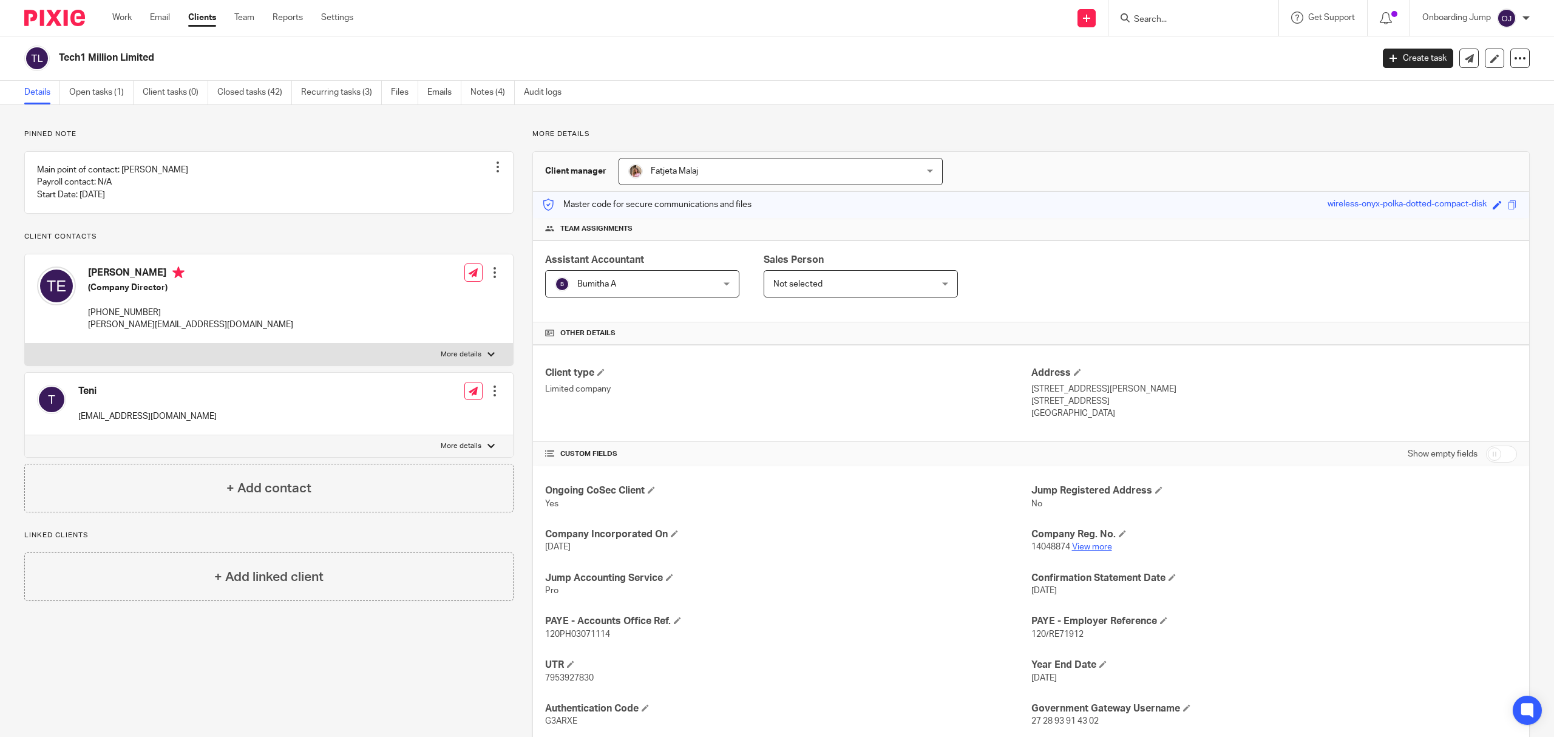
click at [1081, 550] on link "View more" at bounding box center [1092, 547] width 40 height 9
drag, startPoint x: 176, startPoint y: 57, endPoint x: 53, endPoint y: 66, distance: 123.0
click at [53, 66] on div "Tech1 Million Limited" at bounding box center [694, 59] width 1341 height 26
copy div "Tech1 Million Limited"
click at [1072, 547] on link "View more" at bounding box center [1092, 547] width 40 height 9
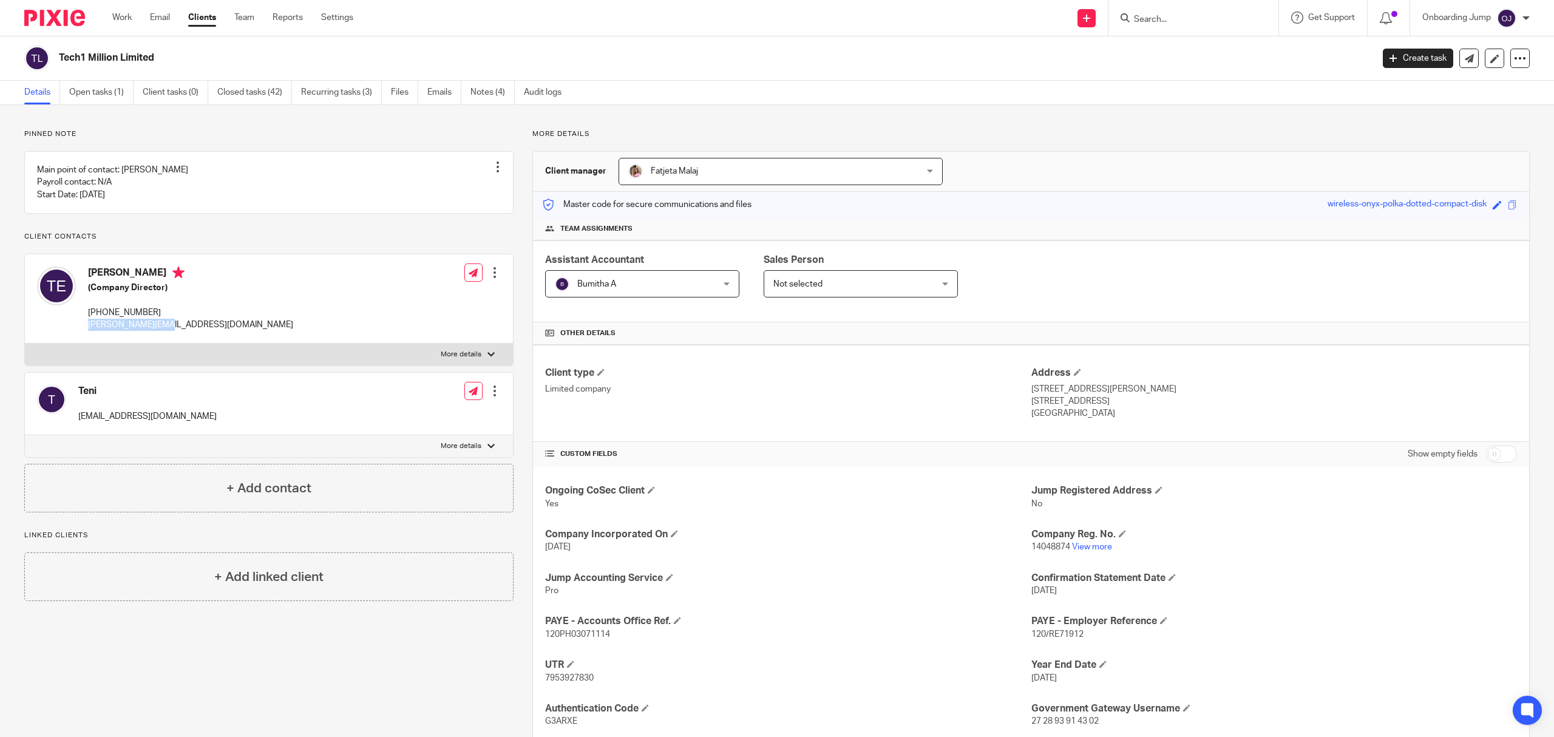
drag, startPoint x: 180, startPoint y: 338, endPoint x: 84, endPoint y: 341, distance: 96.6
click at [84, 337] on div "[PERSON_NAME] (Company Director) [PHONE_NUMBER] [PERSON_NAME][EMAIL_ADDRESS][DO…" at bounding box center [165, 298] width 256 height 77
copy p "[PERSON_NAME][EMAIL_ADDRESS][DOMAIN_NAME]"
click at [1186, 19] on input "Search" at bounding box center [1187, 20] width 109 height 11
paste input "Midas AI Ltd"
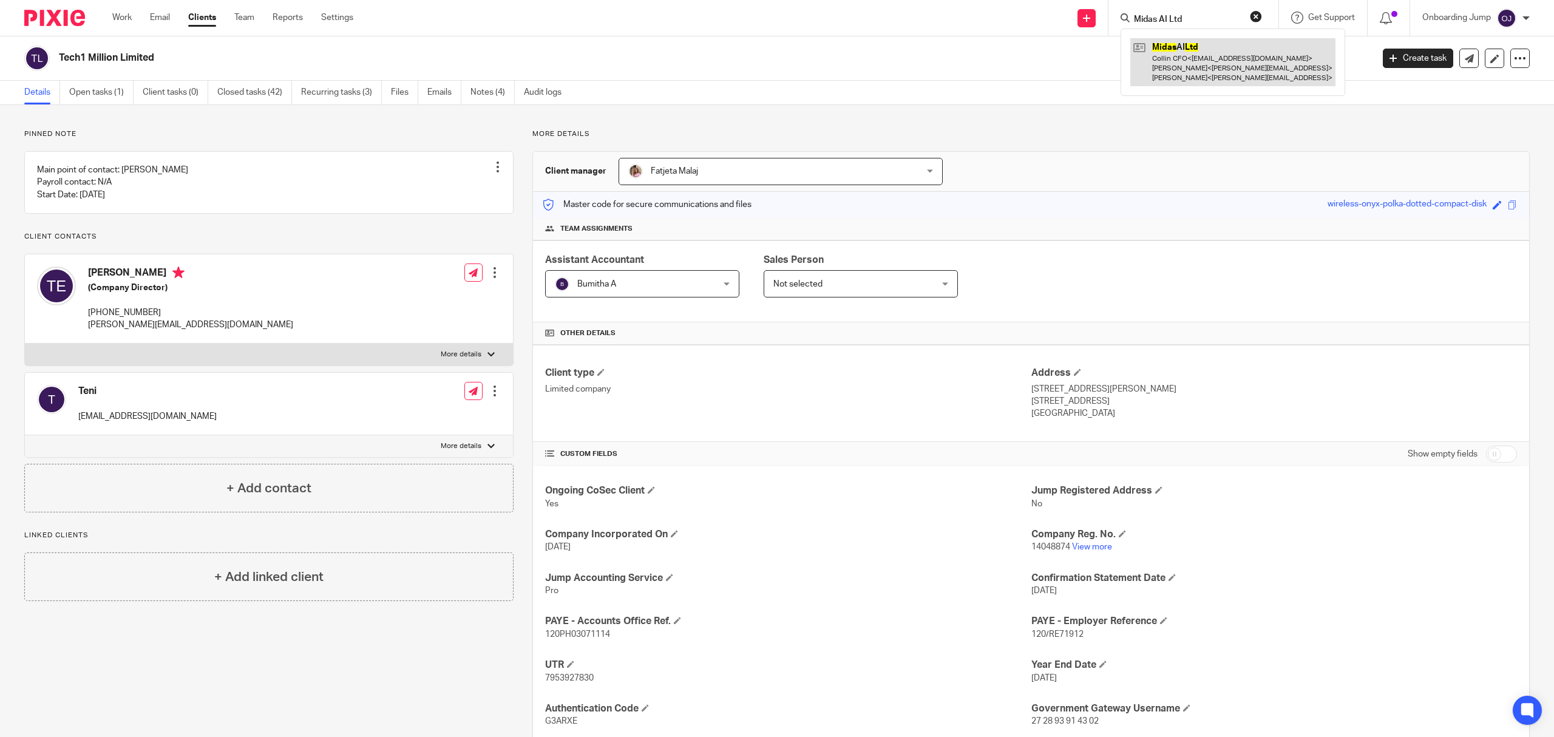
type input "Midas AI Ltd"
drag, startPoint x: 1191, startPoint y: 62, endPoint x: 1193, endPoint y: 162, distance: 99.6
click at [1191, 62] on link at bounding box center [1233, 62] width 205 height 48
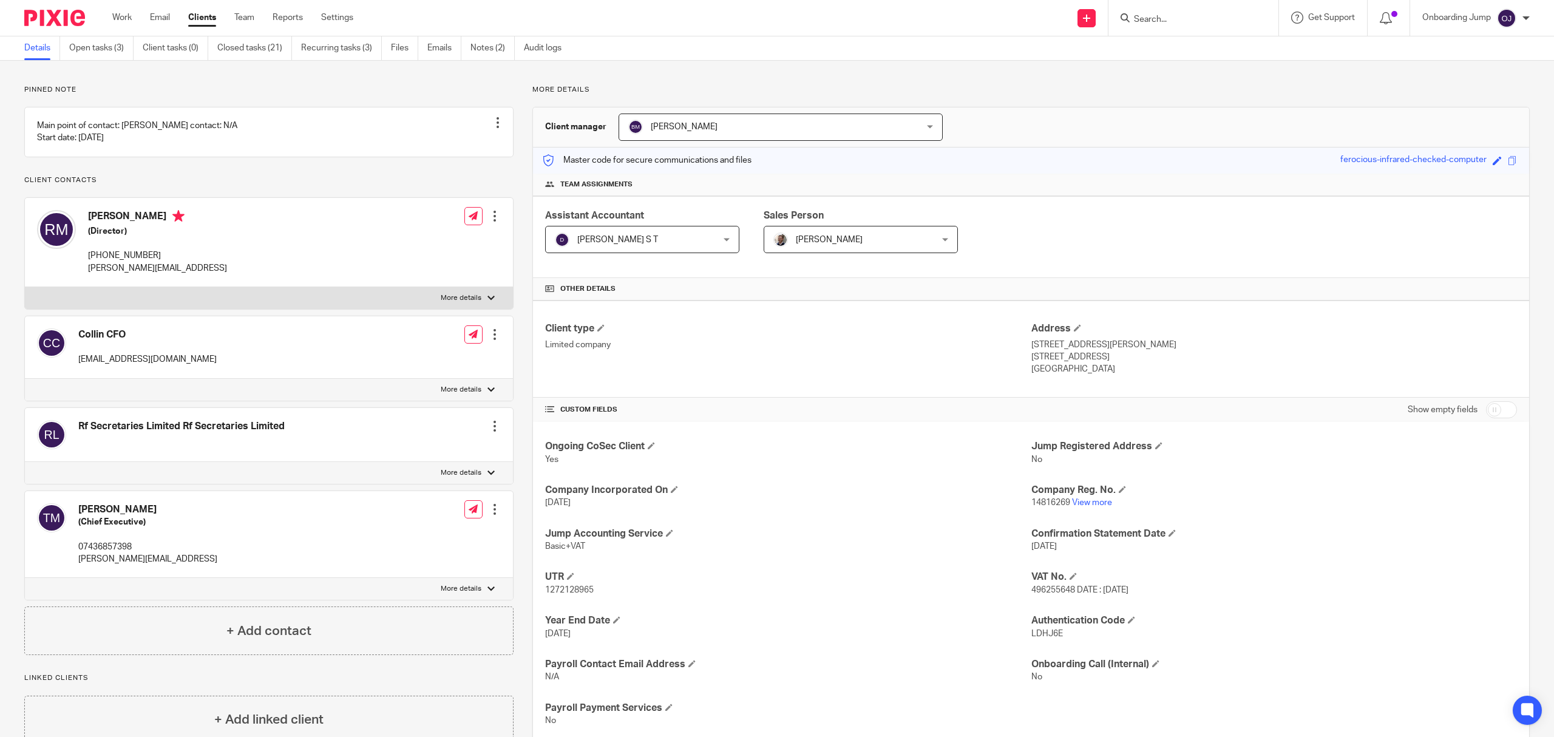
scroll to position [81, 0]
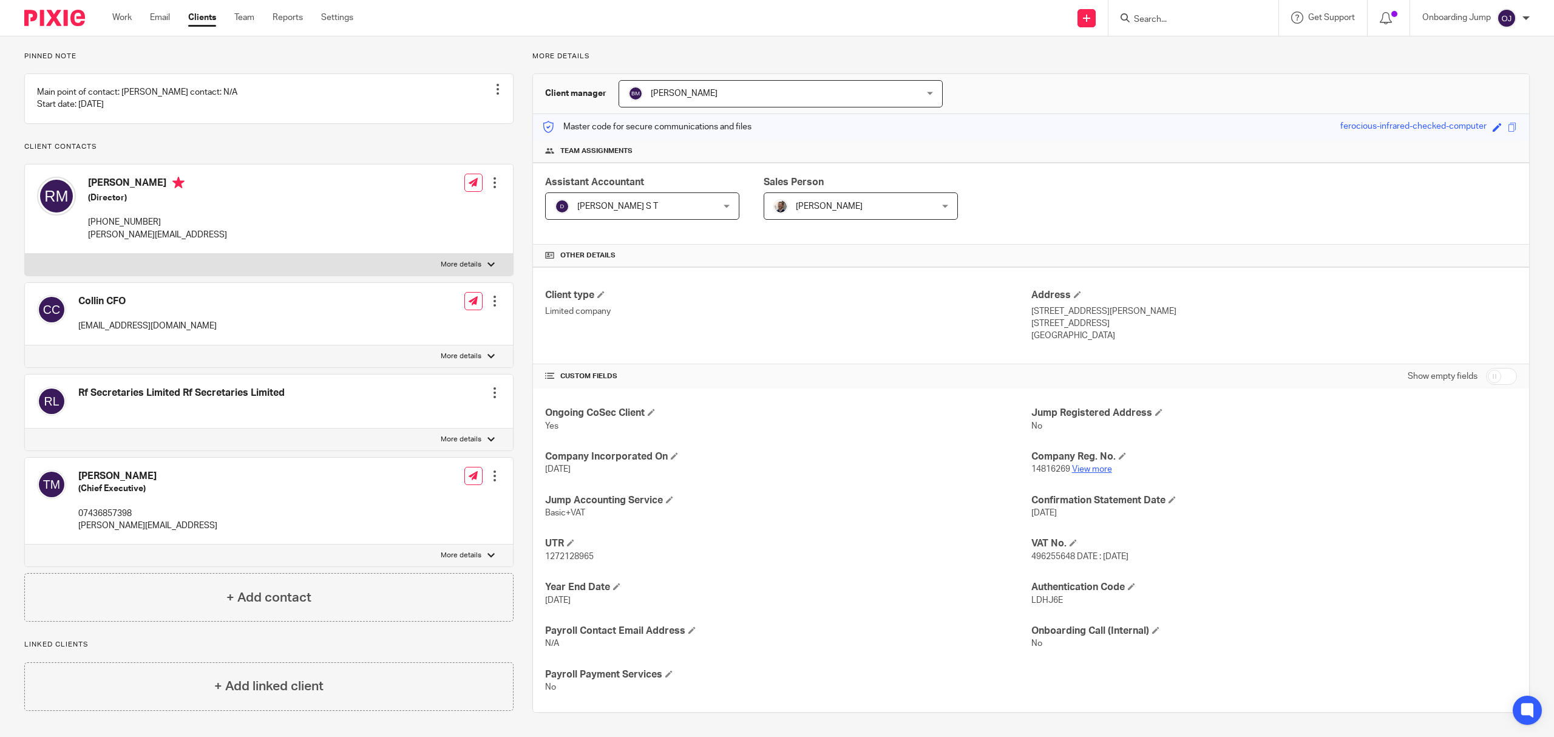
click at [1084, 465] on link "View more" at bounding box center [1092, 469] width 40 height 9
drag, startPoint x: 153, startPoint y: 260, endPoint x: 85, endPoint y: 259, distance: 68.0
click at [85, 247] on div "Russ Makhauri (Director) +447722111345 russ@getmidas.ai" at bounding box center [132, 209] width 190 height 77
copy p "russ@getmidas.ai"
click at [1149, 19] on input "Search" at bounding box center [1187, 20] width 109 height 11
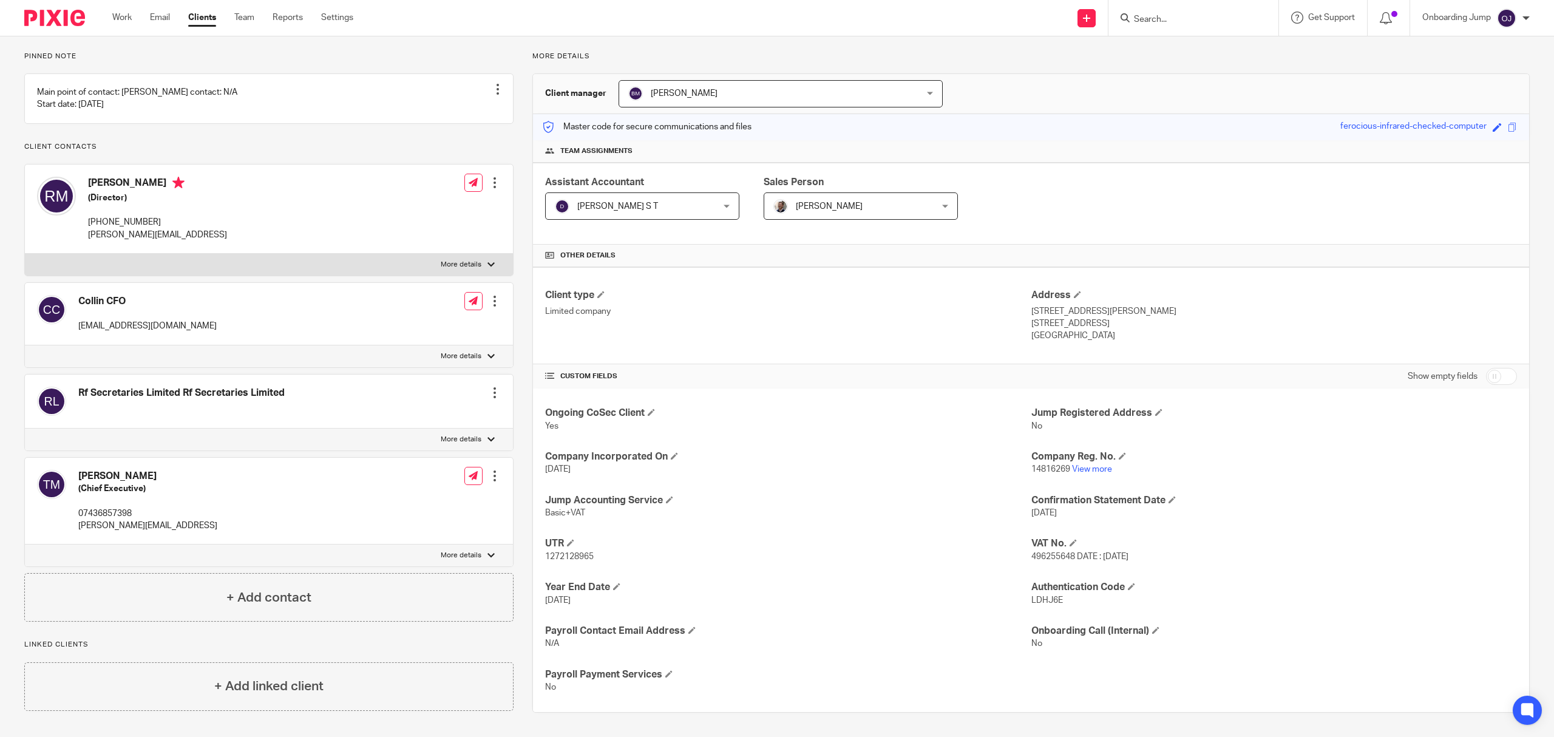
paste input "Vikki Goddard Consulting Ltd"
type input "Vikki Goddard Consulting Ltd"
click at [1206, 51] on link at bounding box center [1262, 52] width 263 height 28
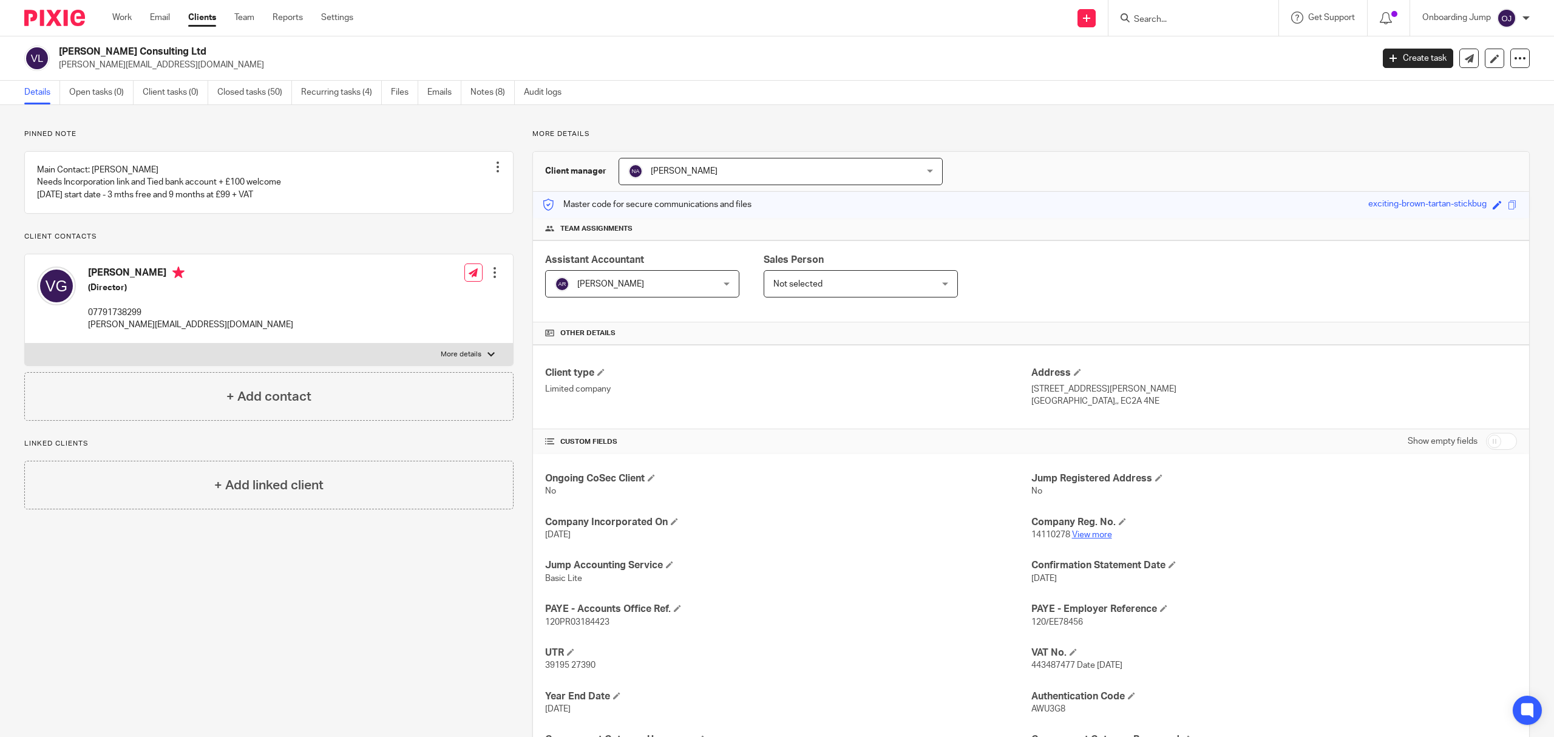
click at [1072, 533] on link "View more" at bounding box center [1092, 535] width 40 height 9
drag, startPoint x: 248, startPoint y: 331, endPoint x: 236, endPoint y: 339, distance: 14.5
click at [236, 339] on div "Vikki Goddard (Director) 07791738299 vikki@vikkigoddardconsulting.co.uk Edit co…" at bounding box center [269, 298] width 488 height 89
copy div "vikki@vikkigoddardconsulting.co.uk"
click at [1176, 18] on input "Search" at bounding box center [1187, 20] width 109 height 11
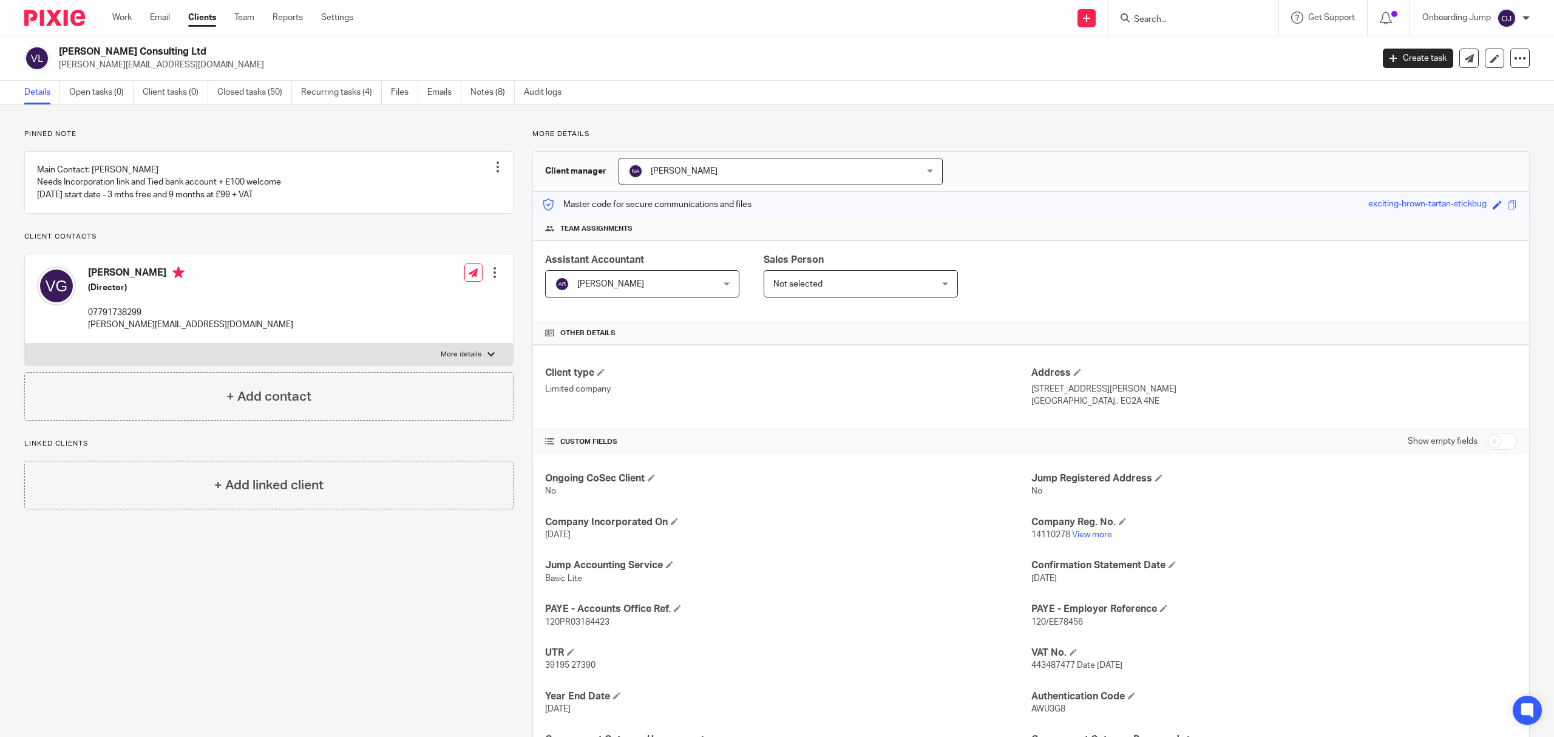
paste input "Will Hargreaves Ltd"
type input "Will Hargreaves Ltd"
drag, startPoint x: 1177, startPoint y: 49, endPoint x: 1179, endPoint y: 70, distance: 22.0
click at [1178, 49] on link at bounding box center [1236, 52] width 211 height 28
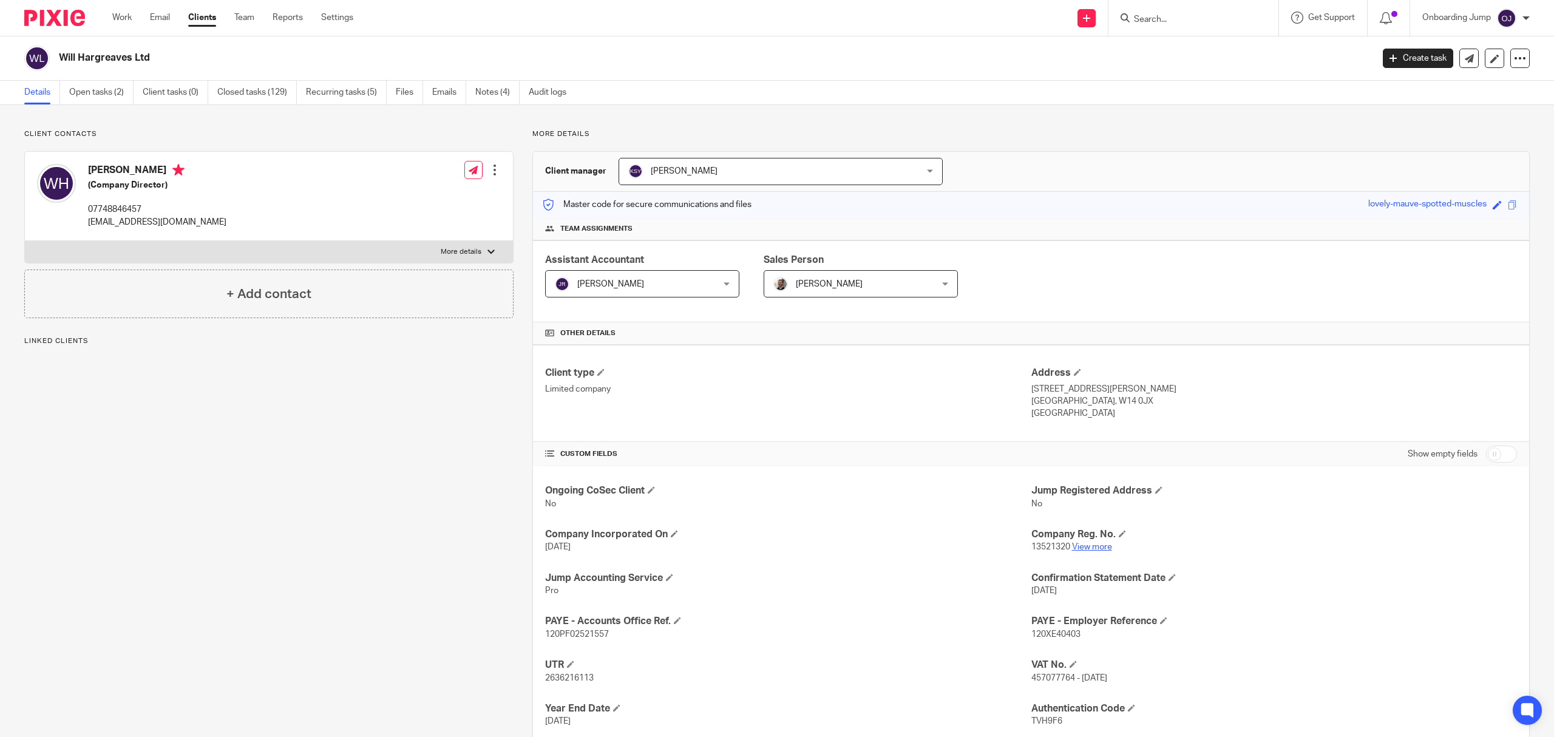
click at [1082, 548] on link "View more" at bounding box center [1092, 547] width 40 height 9
drag, startPoint x: 191, startPoint y: 229, endPoint x: 86, endPoint y: 226, distance: 104.5
click at [86, 226] on div "Will Hargreaves (Company Director) 07748846457 will@willhargreaves.co.uk Edit c…" at bounding box center [269, 196] width 488 height 89
copy p "will@willhargreaves.co.uk"
click at [1173, 17] on input "Search" at bounding box center [1187, 20] width 109 height 11
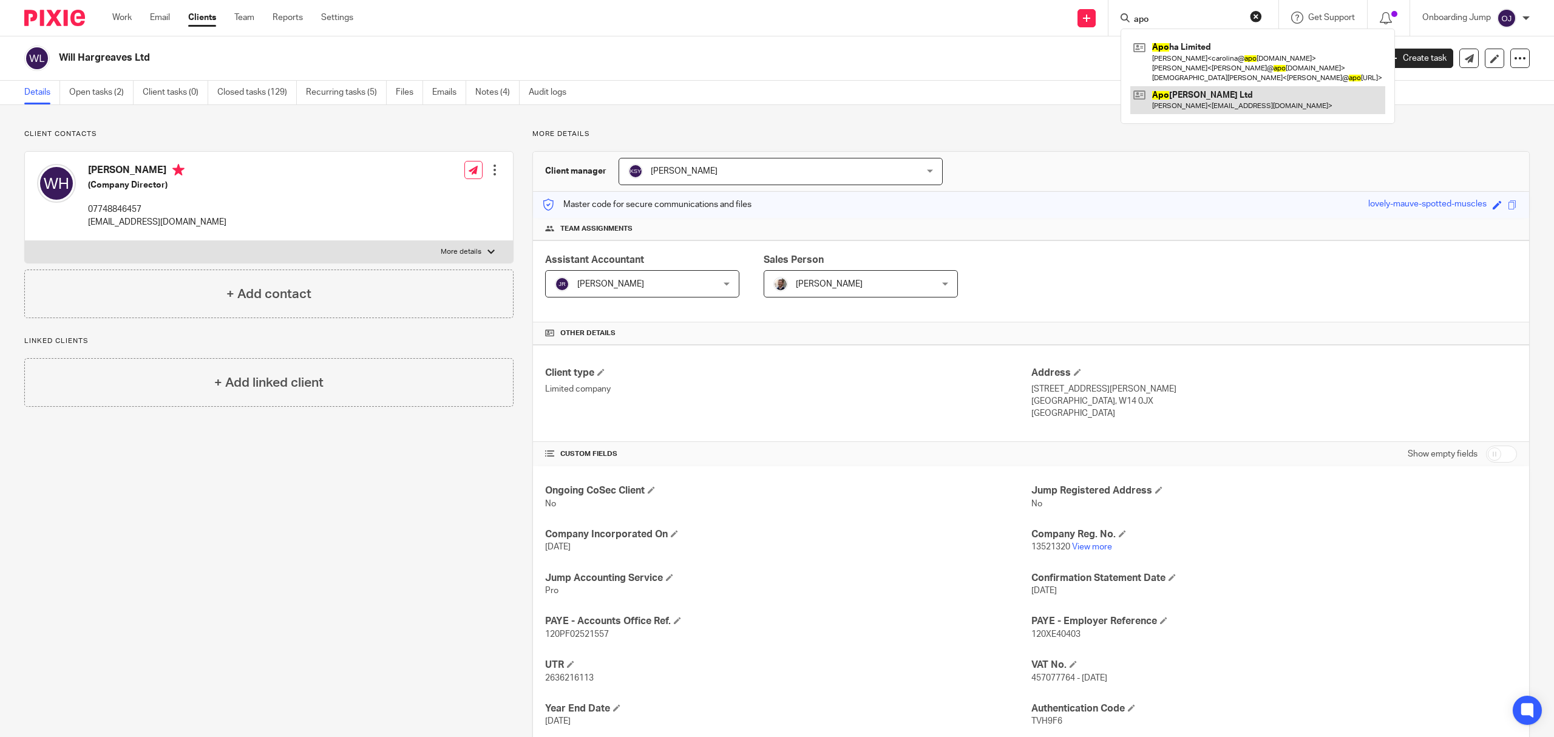
type input "apo"
click at [1213, 96] on link at bounding box center [1258, 100] width 255 height 28
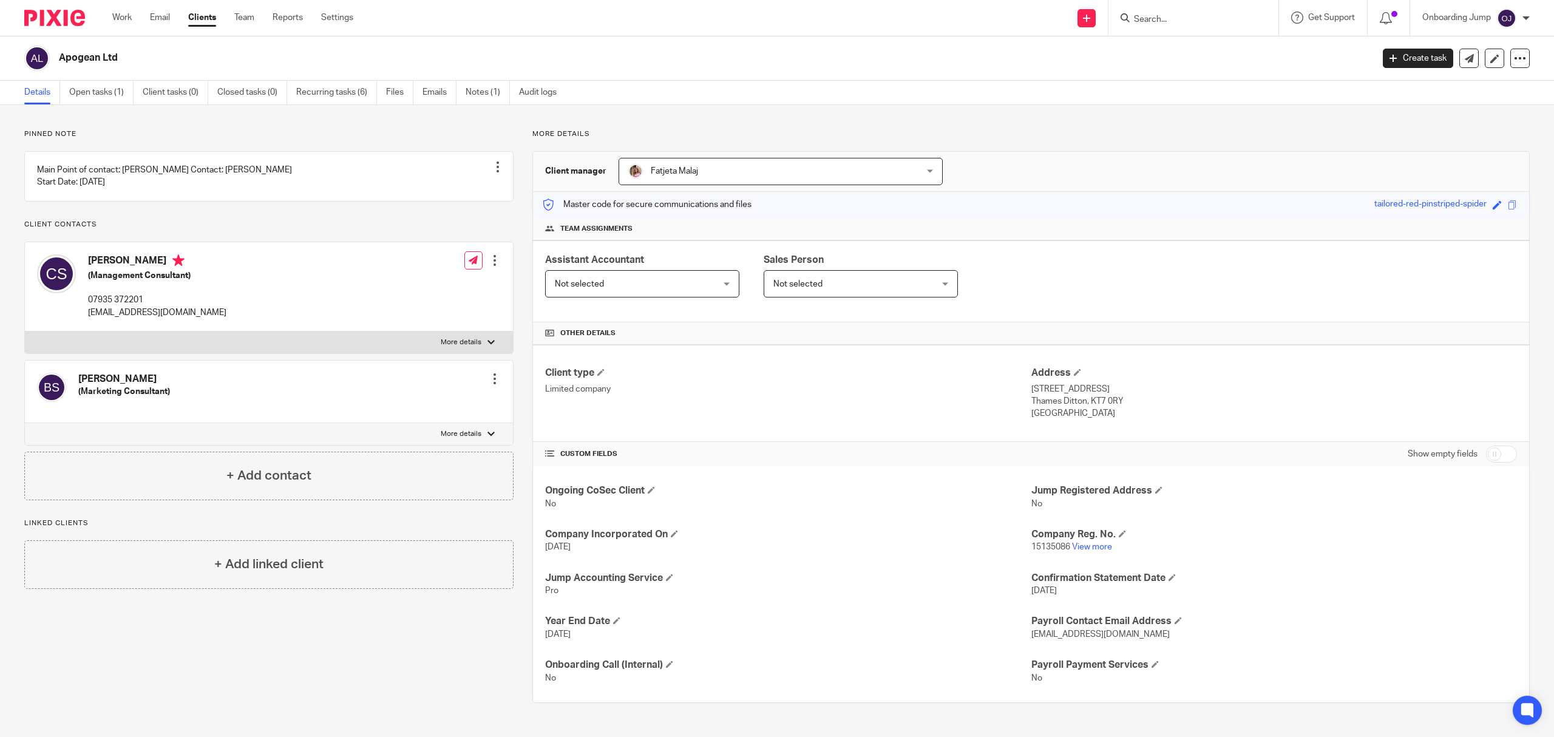
click at [1179, 21] on input "Search" at bounding box center [1187, 20] width 109 height 11
paste input "Ambr Technologies Limited"
type input "Ambr Technologies Limited"
click at [1214, 43] on link at bounding box center [1221, 52] width 180 height 28
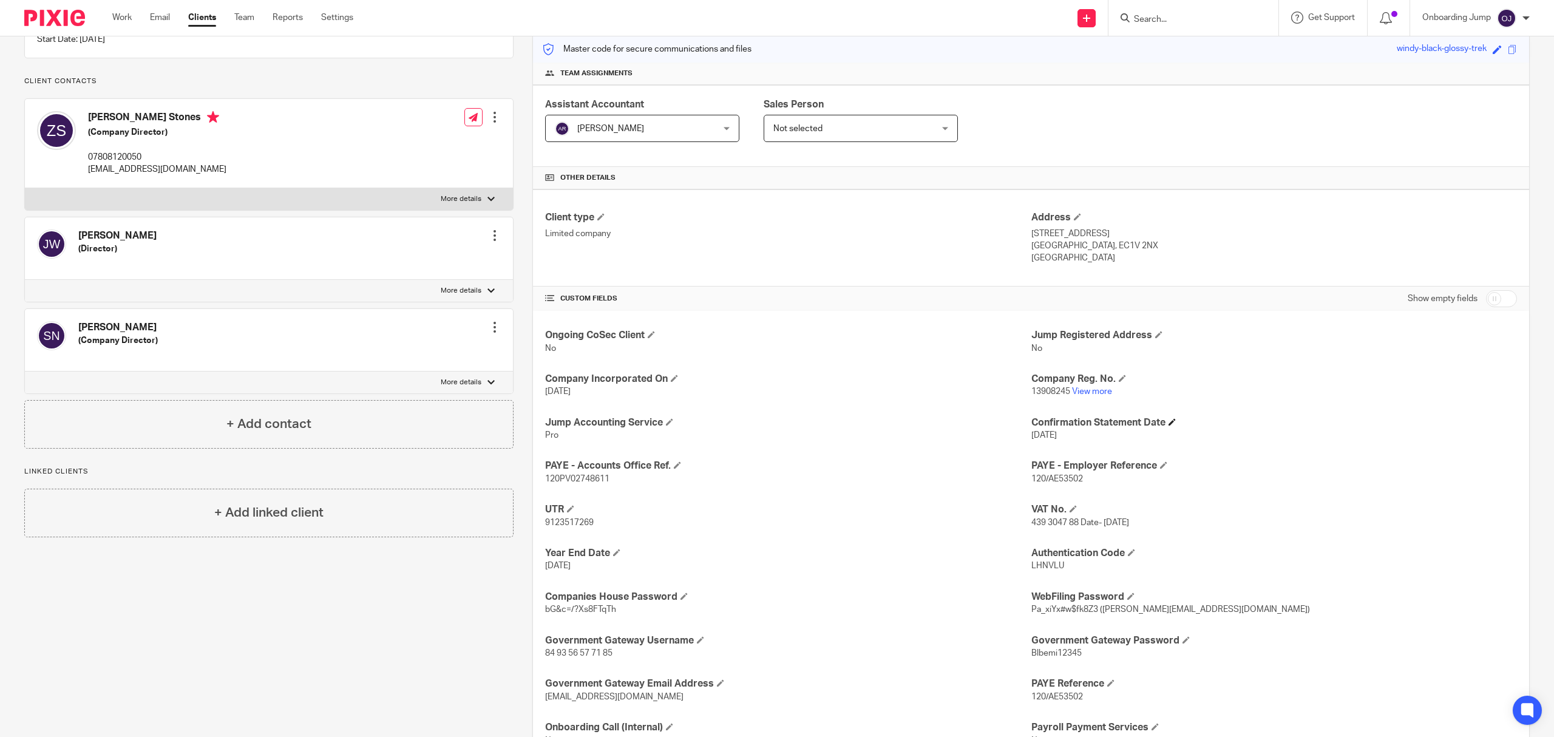
scroll to position [162, 0]
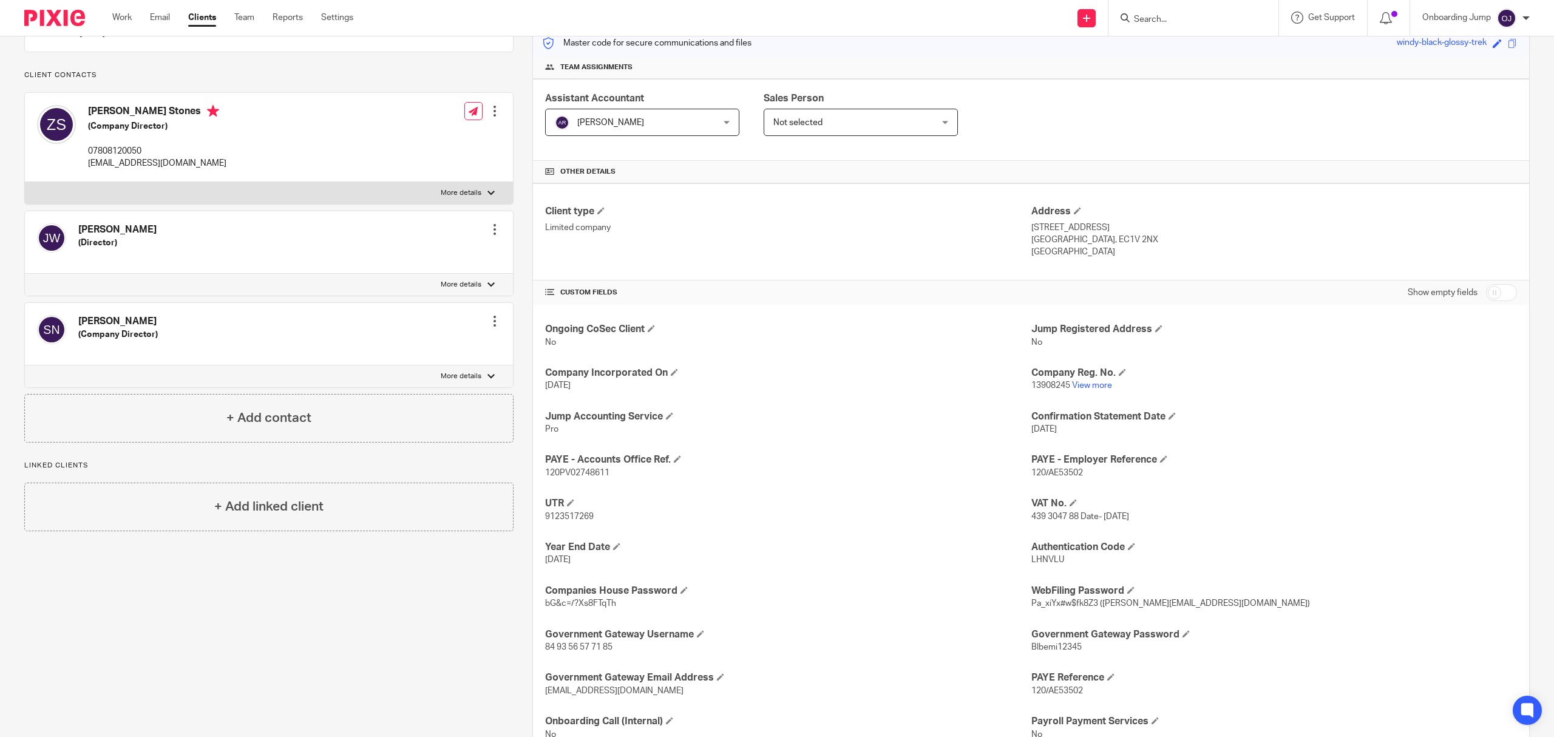
click at [1174, 16] on input "Search" at bounding box center [1187, 20] width 109 height 11
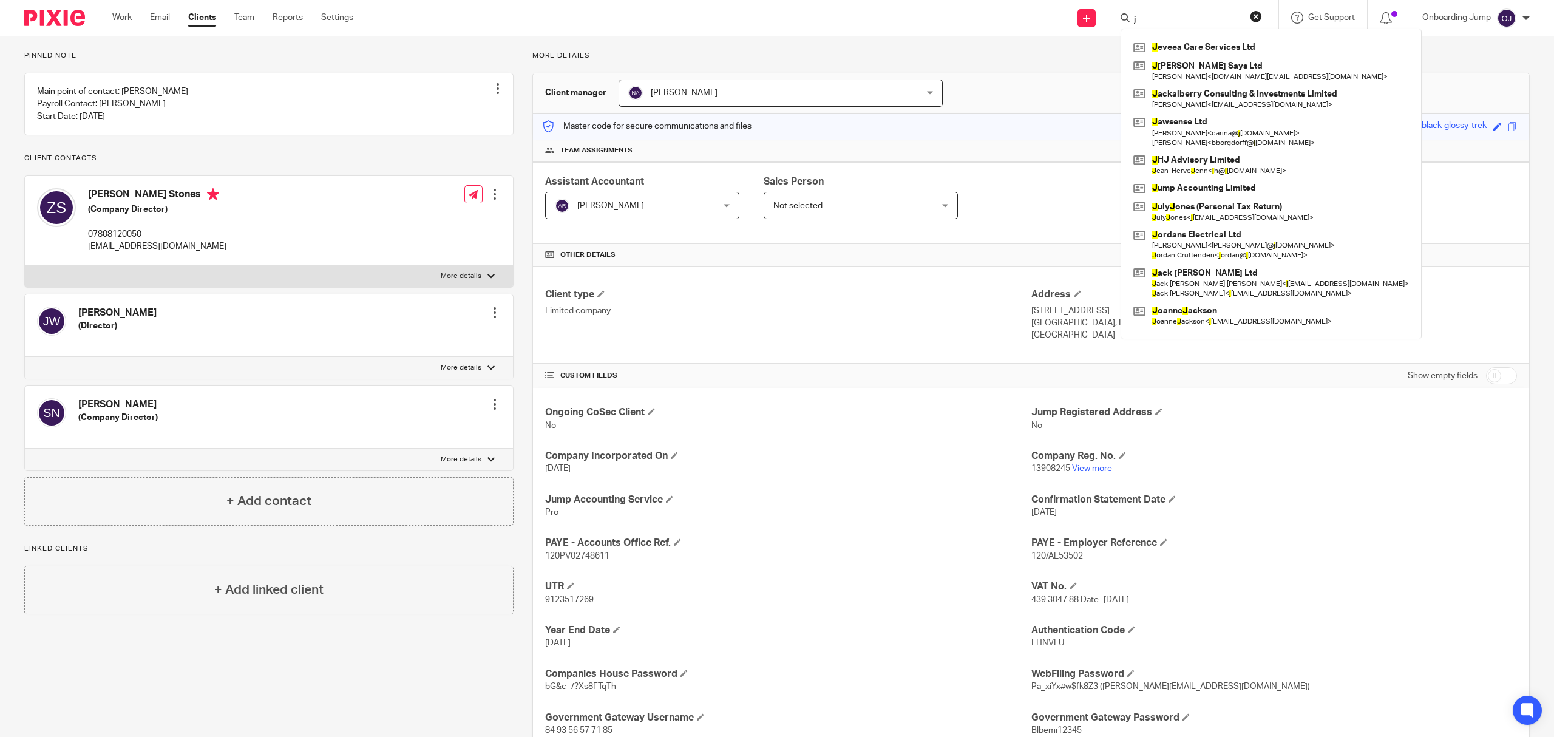
scroll to position [0, 0]
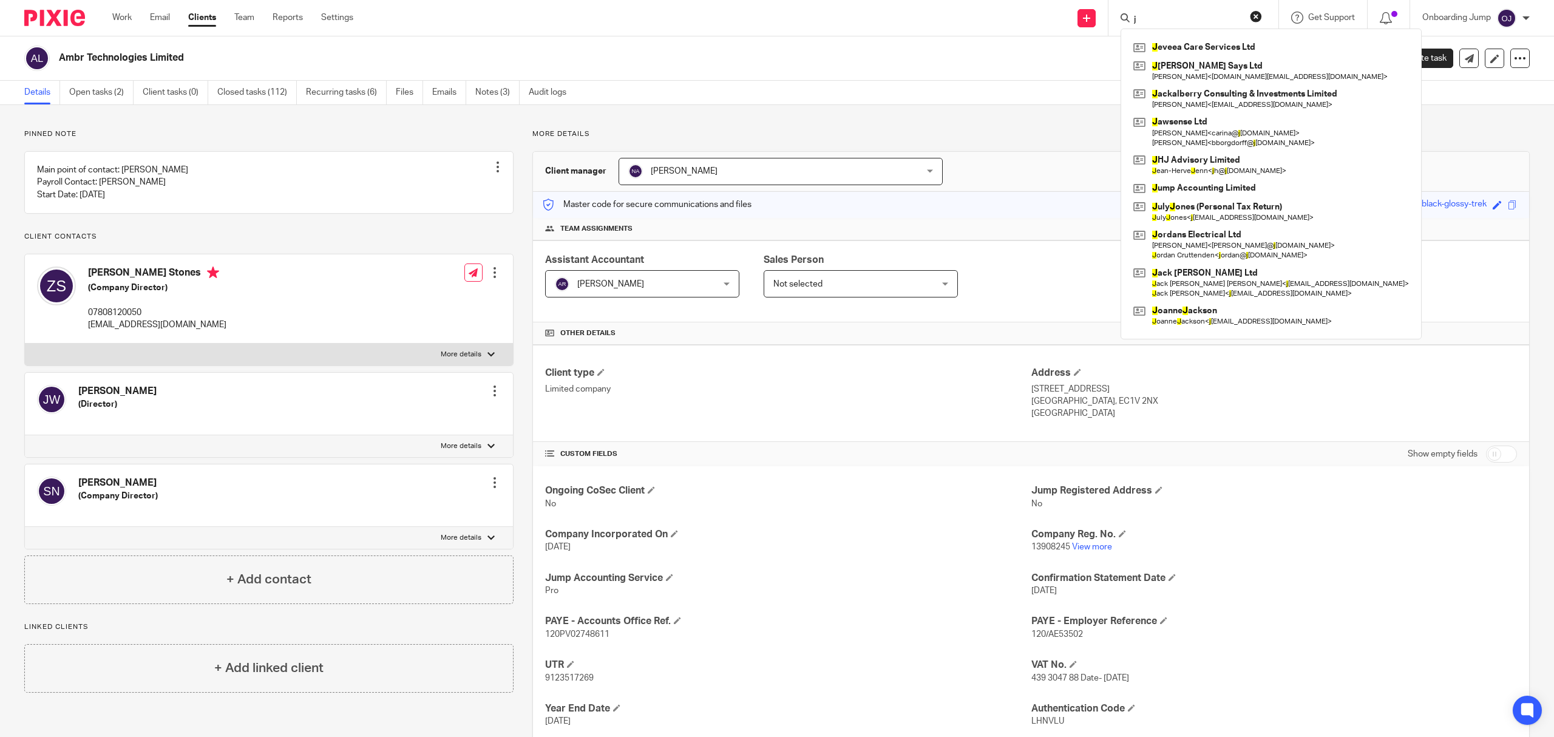
paste input "J & G ELECTRICAL SERVICES LIMITED"
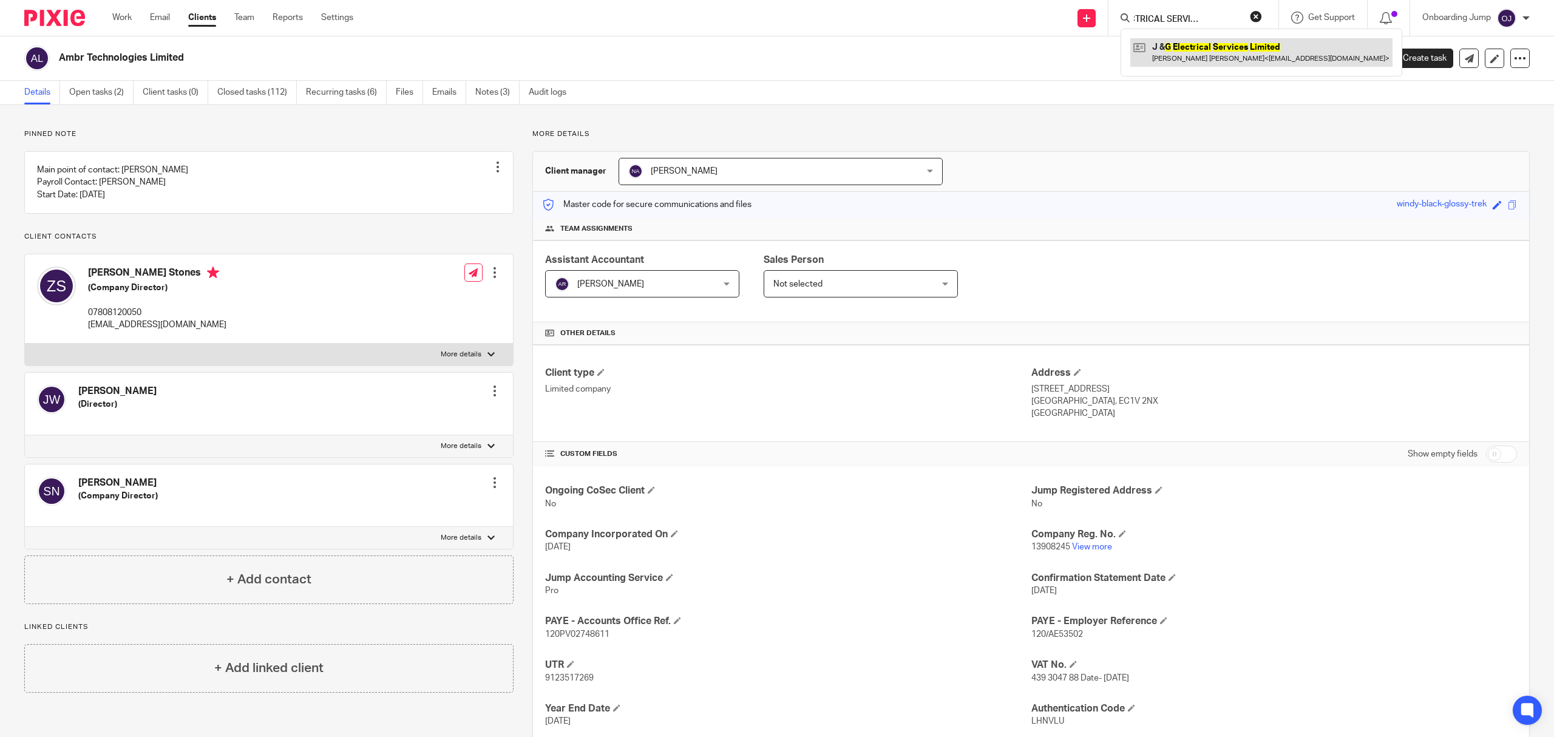
type input "J & G ELECTRICAL SERVICES LIMITED"
click at [1282, 51] on link at bounding box center [1262, 52] width 262 height 28
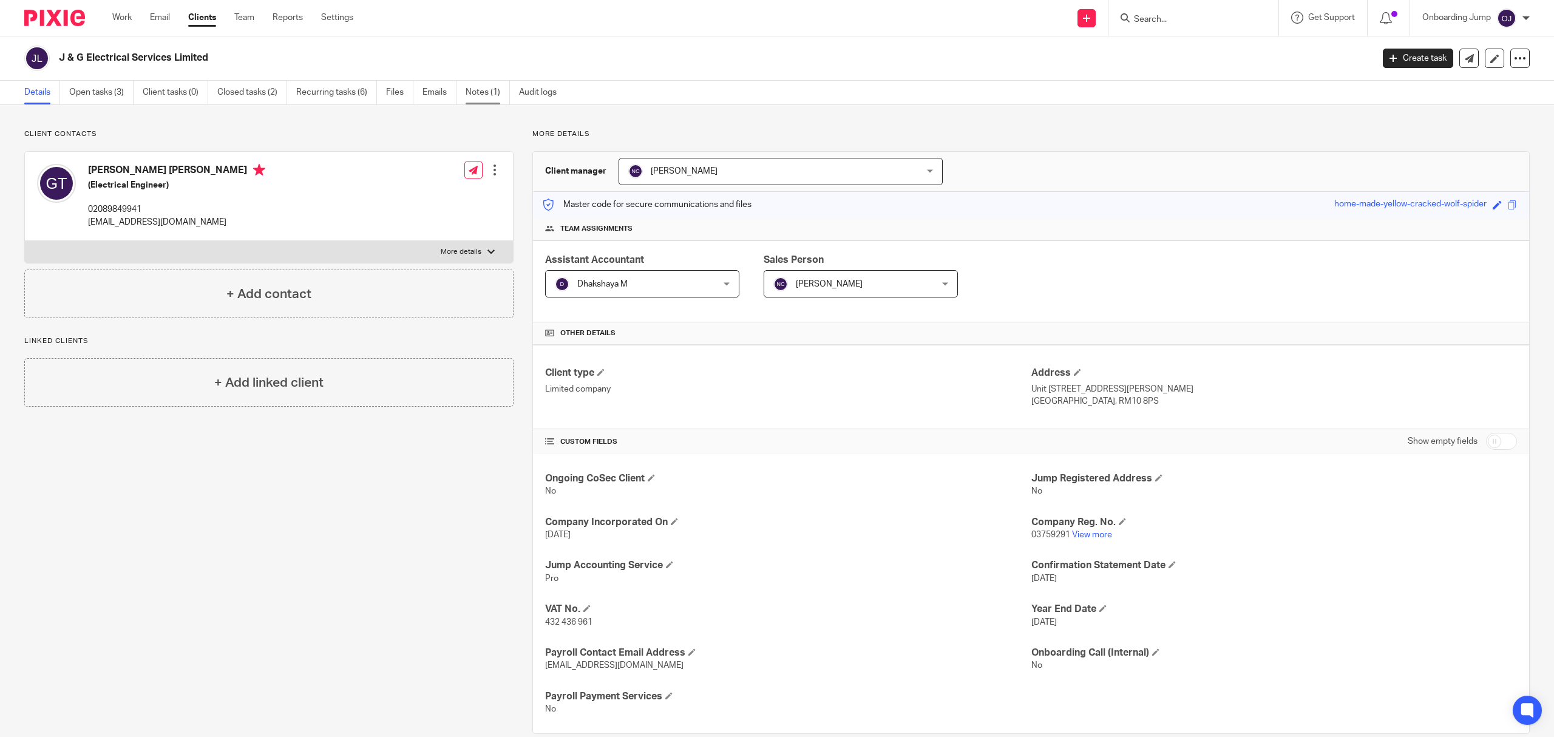
click at [476, 95] on link "Notes (1)" at bounding box center [488, 93] width 44 height 24
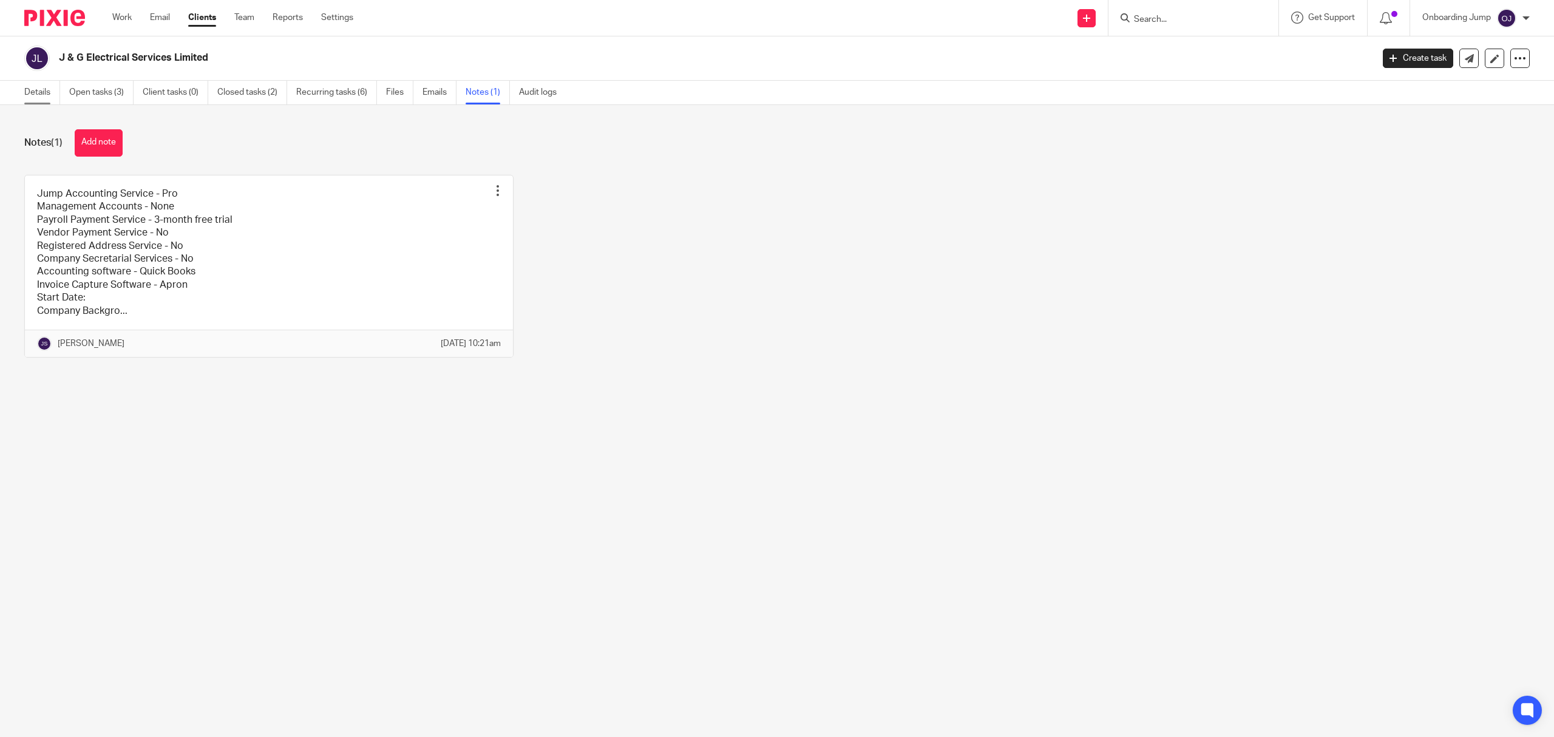
click at [33, 98] on link "Details" at bounding box center [42, 93] width 36 height 24
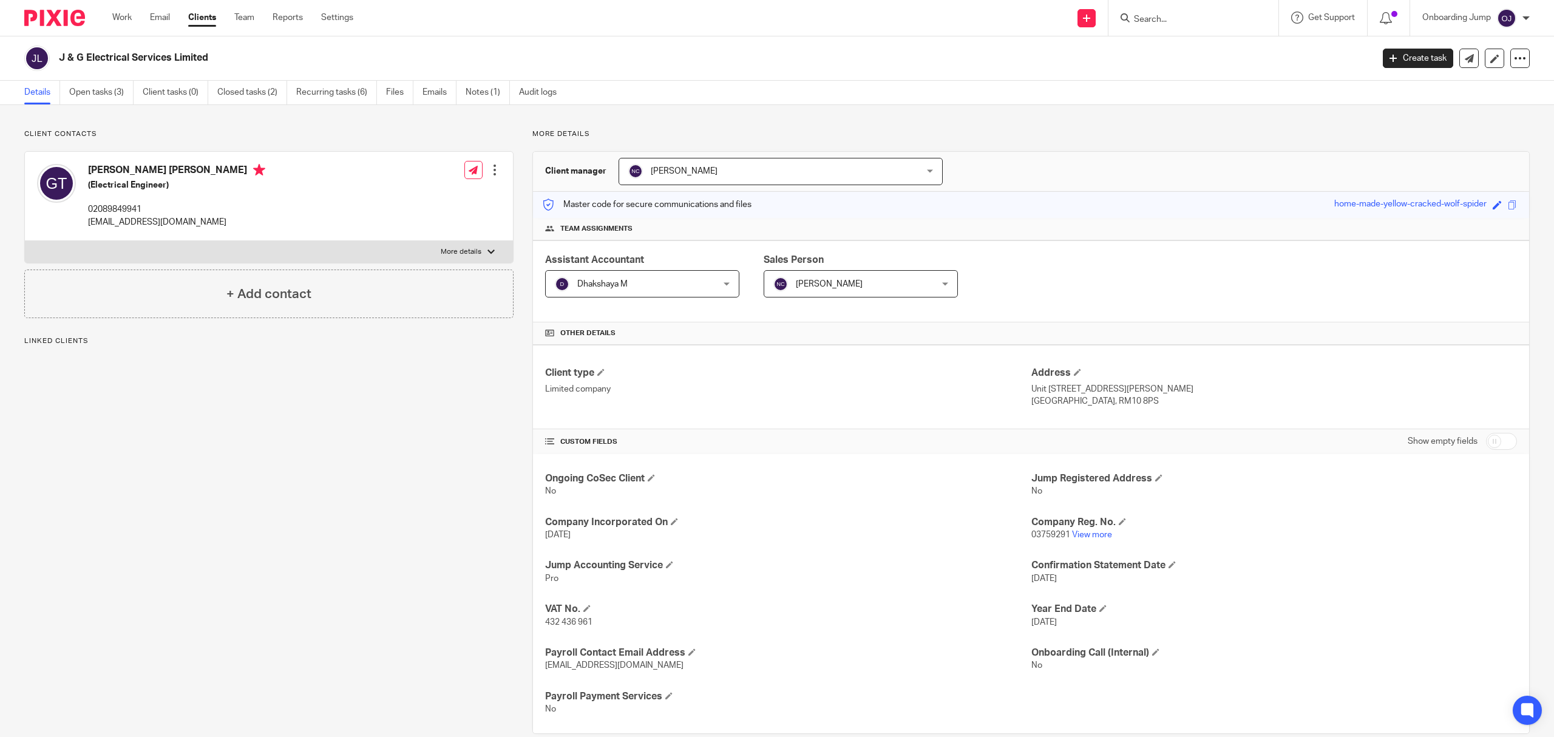
click at [873, 275] on span "[PERSON_NAME]" at bounding box center [848, 284] width 148 height 26
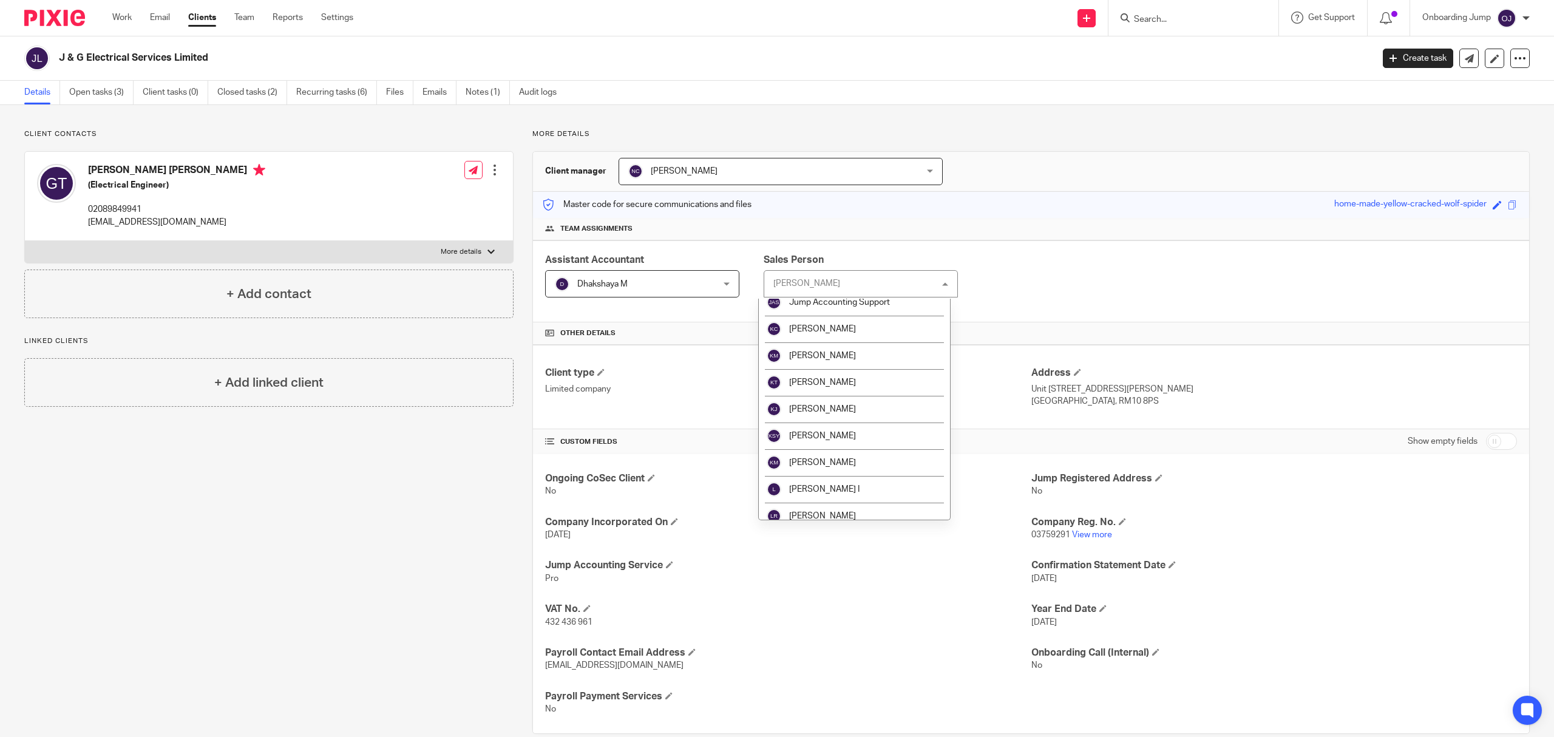
scroll to position [790, 0]
click at [894, 366] on li "Julien Smith" at bounding box center [854, 360] width 191 height 27
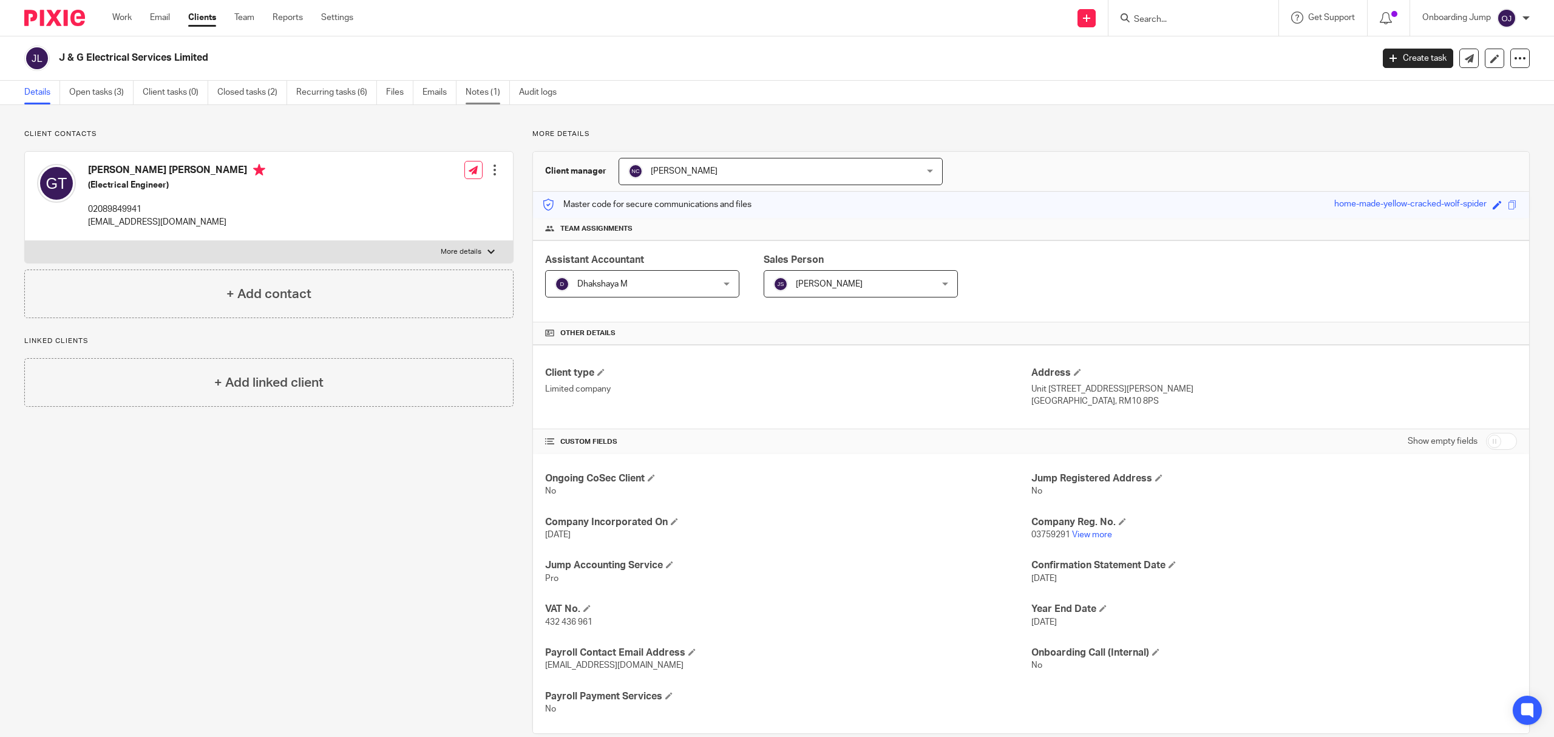
click at [488, 96] on link "Notes (1)" at bounding box center [488, 93] width 44 height 24
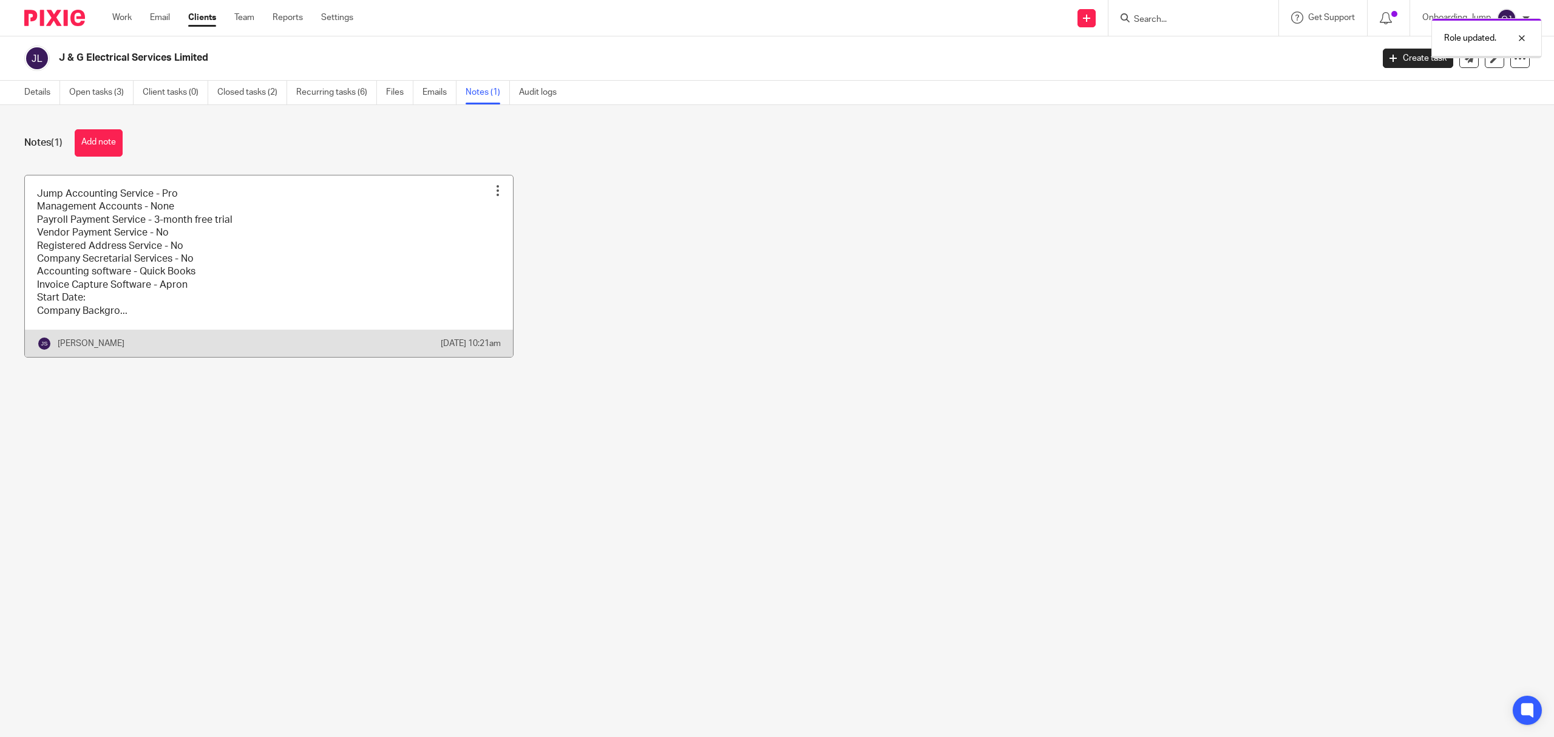
click at [224, 265] on link at bounding box center [269, 266] width 488 height 182
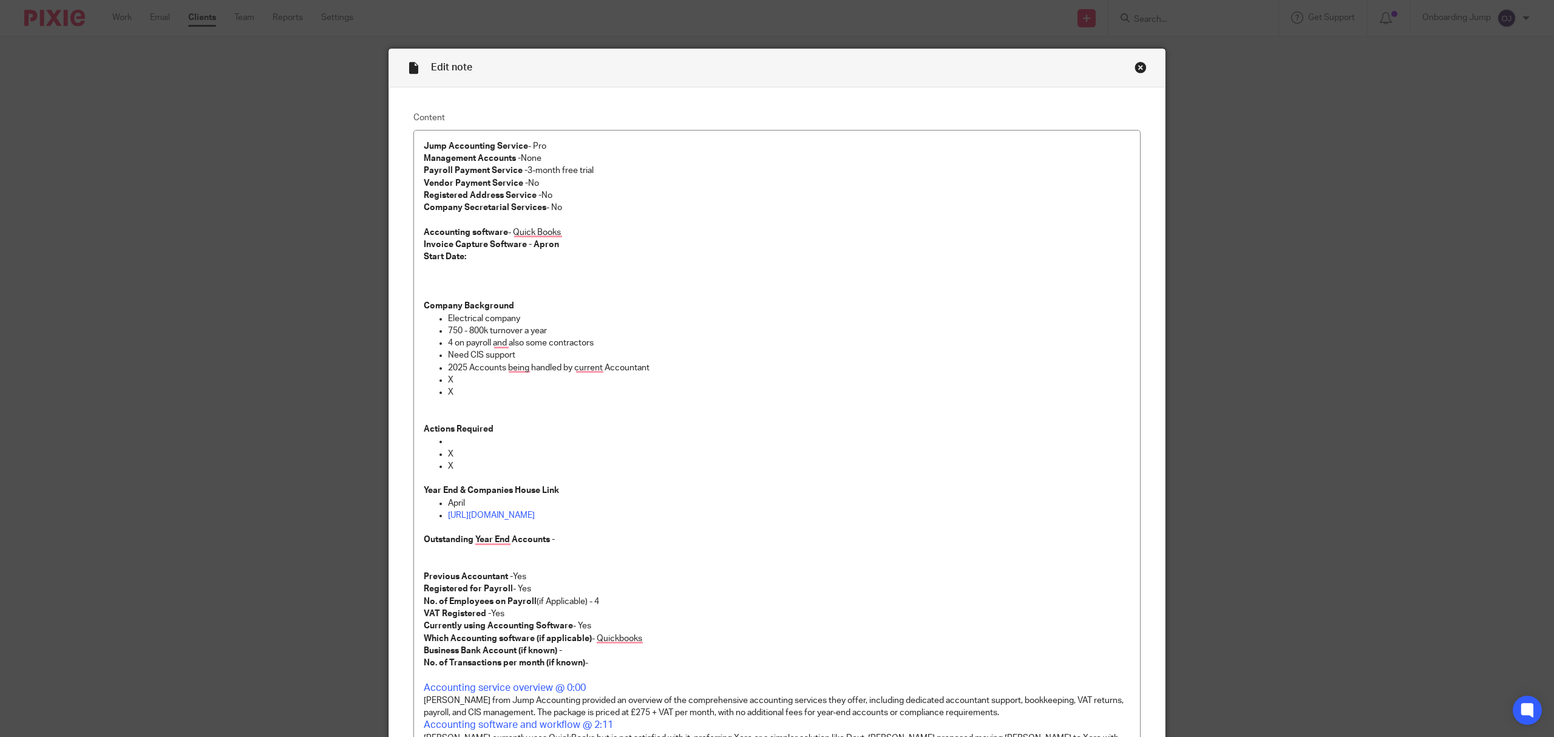
click at [1135, 64] on div "Close this dialog window" at bounding box center [1141, 67] width 12 height 12
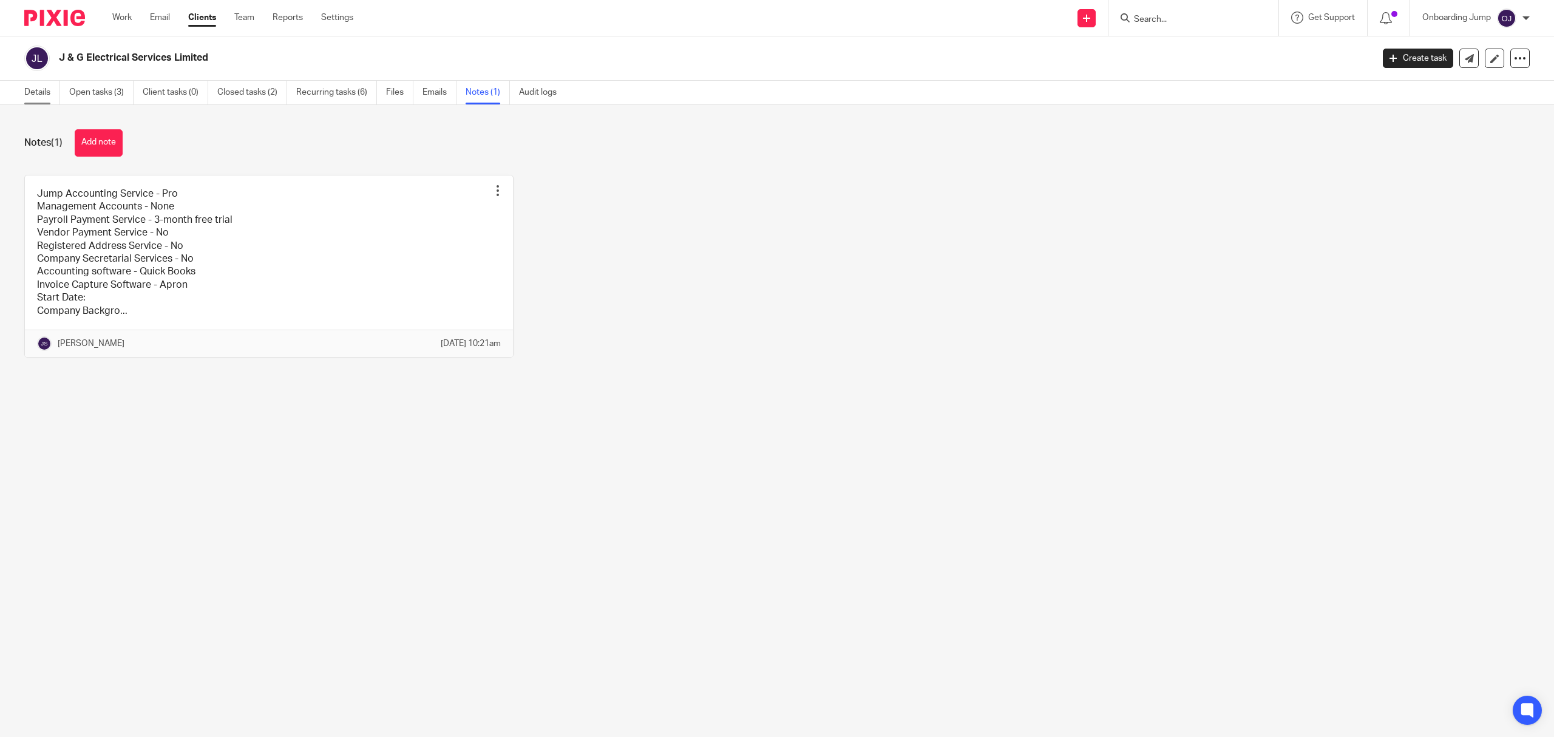
click at [47, 97] on link "Details" at bounding box center [42, 93] width 36 height 24
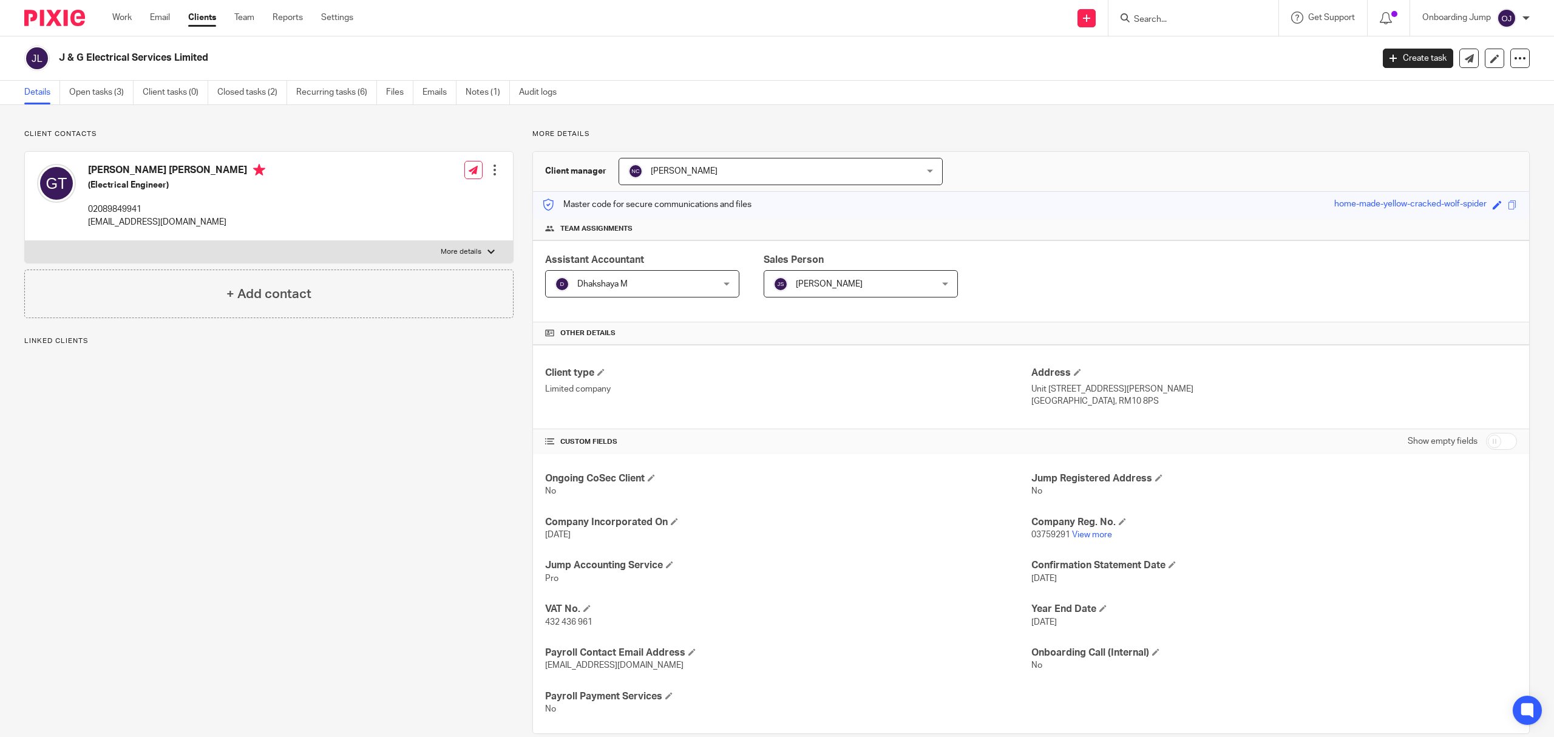
click at [1084, 540] on p "03759291 View more" at bounding box center [1275, 535] width 486 height 12
click at [1083, 539] on link "View more" at bounding box center [1092, 535] width 40 height 9
click at [1084, 533] on link "View more" at bounding box center [1092, 535] width 40 height 9
